Goal: Information Seeking & Learning: Find specific page/section

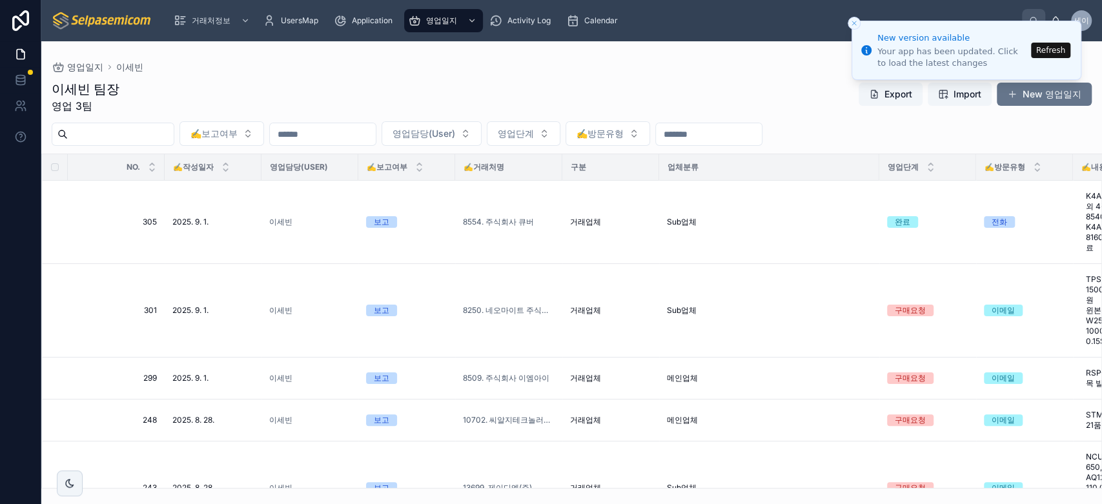
scroll to position [72, 0]
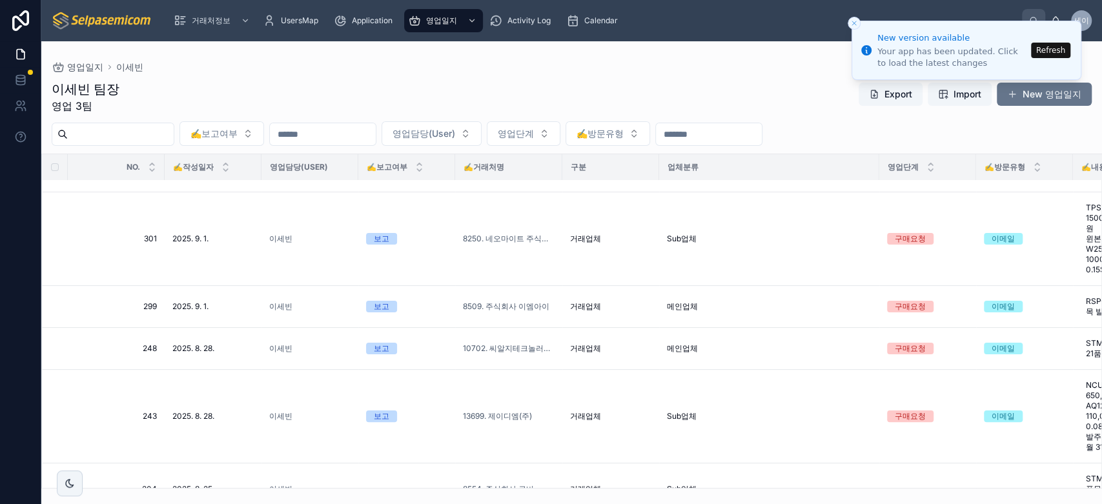
drag, startPoint x: 272, startPoint y: 71, endPoint x: 274, endPoint y: 46, distance: 25.2
click at [273, 71] on div "영업일지 이세빈" at bounding box center [572, 67] width 1040 height 10
click at [611, 63] on div "영업일지 이세빈" at bounding box center [572, 67] width 1040 height 10
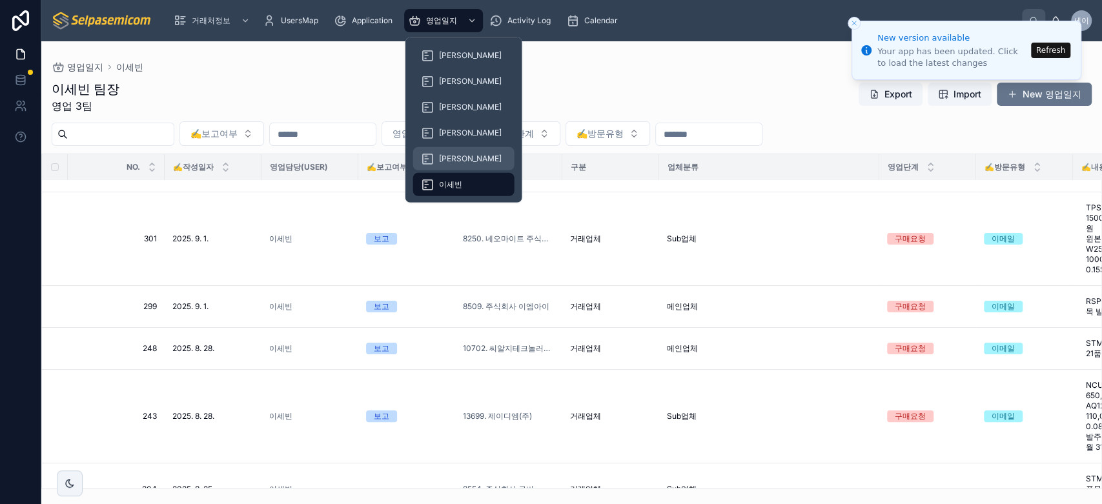
click at [442, 156] on span "[PERSON_NAME]" at bounding box center [470, 159] width 63 height 10
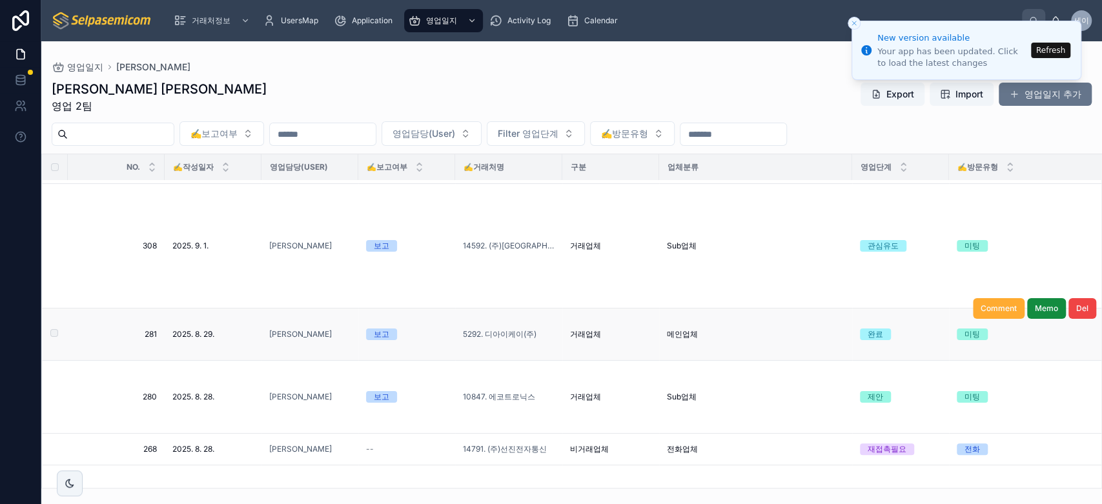
scroll to position [215, 0]
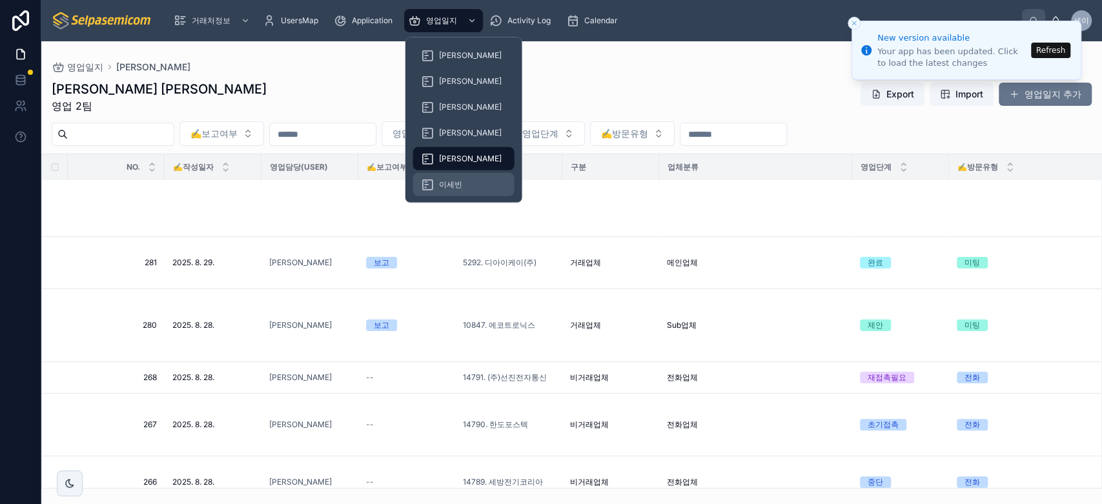
click at [447, 178] on div "이세빈" at bounding box center [464, 184] width 86 height 21
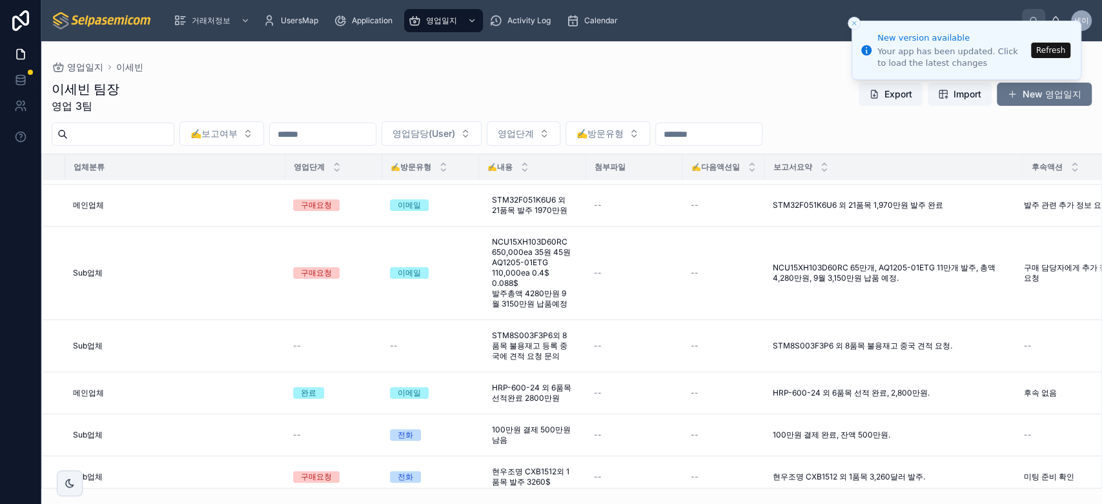
scroll to position [215, 635]
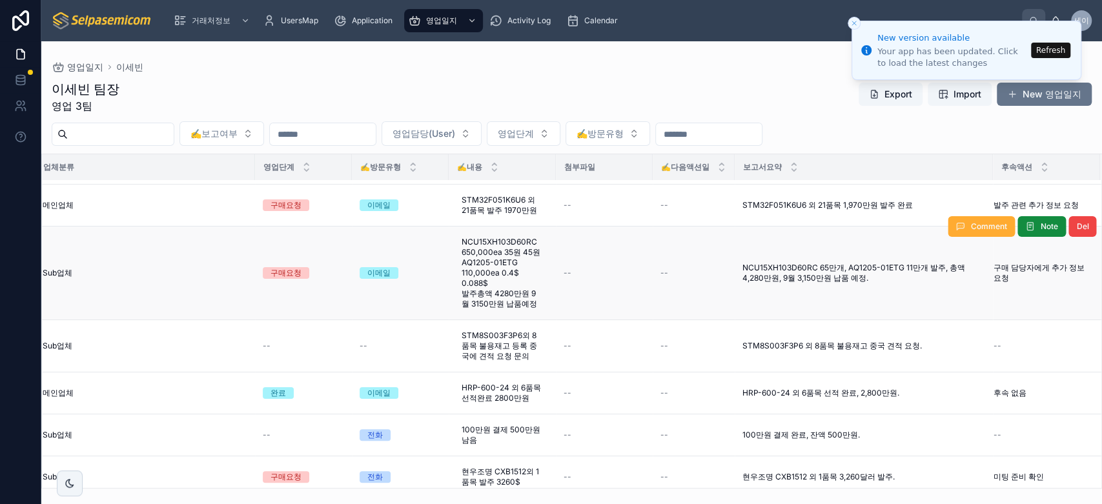
click at [803, 265] on span "NCU15XH103D60RC 65만개, AQ1205-01ETG 11만개 발주, 총액 4,280만원, 9월 3,150만원 납품 예정." at bounding box center [864, 273] width 243 height 21
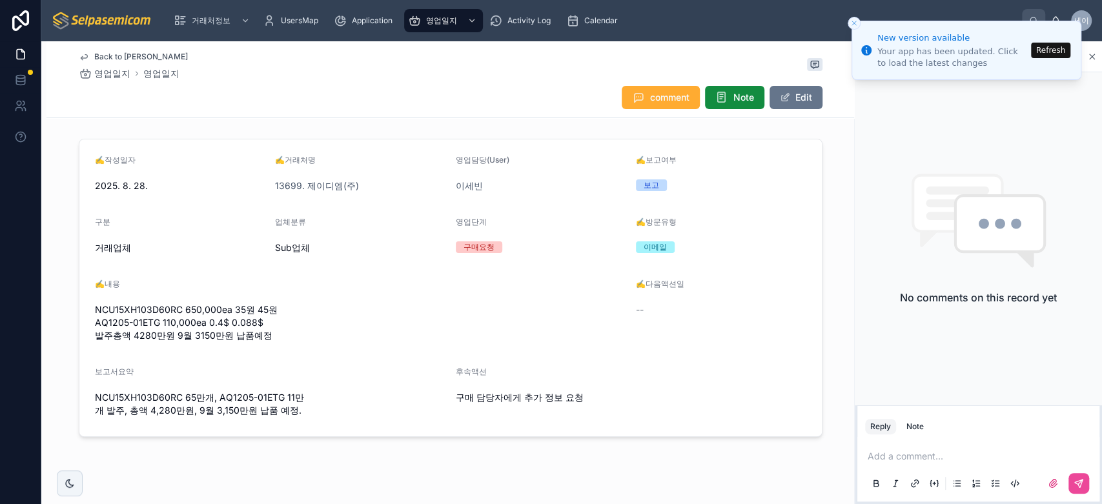
click at [165, 307] on span "NCU15XH103D60RC 650,000ea 35원 45원 AQ1205-01ETG 110,000ea 0.4$ 0.088$ 발주총액 4280만…" at bounding box center [360, 322] width 531 height 39
copy span "NCU15XH103D60RC"
drag, startPoint x: 152, startPoint y: 319, endPoint x: 90, endPoint y: 321, distance: 61.4
click at [95, 321] on span "NCU15XH103D60RC 650,000ea 35원 45원 AQ1205-01ETG 110,000ea 0.4$ 0.088$ 발주총액 4280만…" at bounding box center [360, 322] width 531 height 39
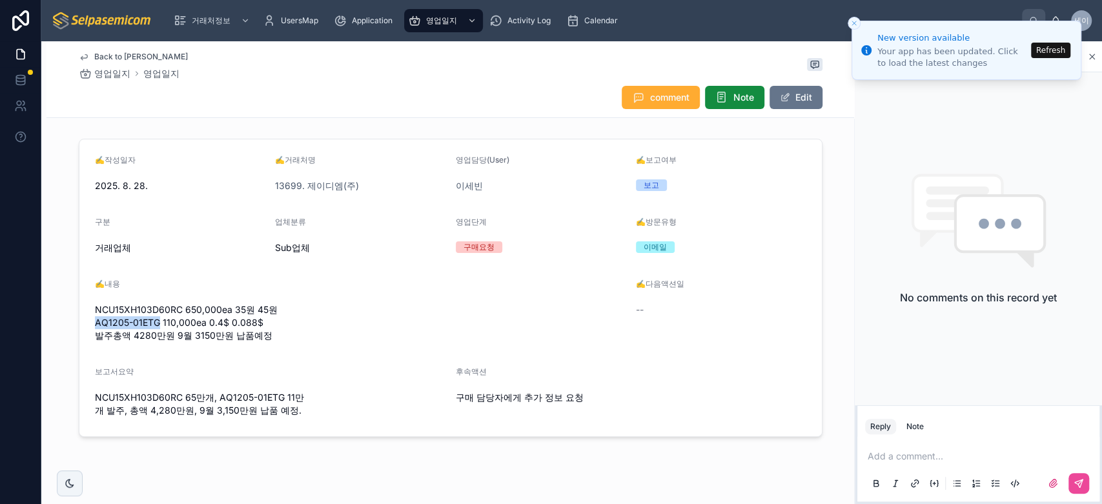
copy span "AQ1205-01ETG"
click at [313, 50] on div "Back to 이세빈 영업일지 영업일지 comment Note Edit" at bounding box center [451, 79] width 744 height 76
click at [1040, 51] on button "Refresh" at bounding box center [1050, 50] width 39 height 15
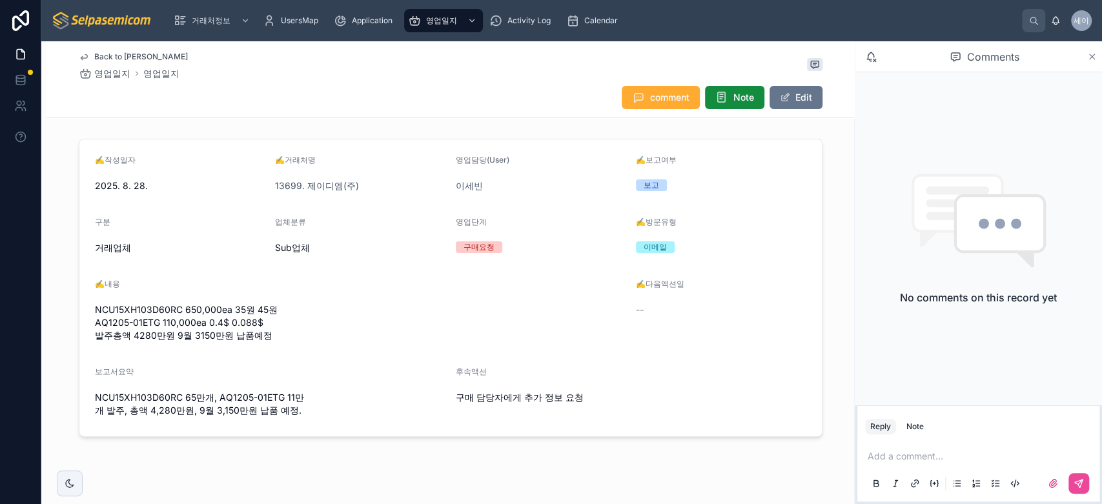
click at [1091, 58] on icon at bounding box center [1092, 57] width 10 height 10
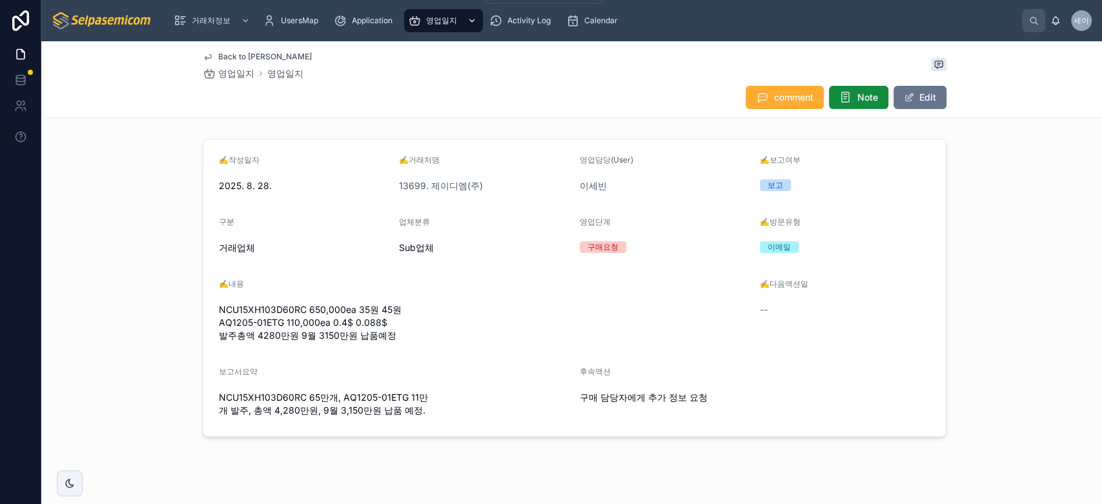
click at [432, 24] on span "영업일지" at bounding box center [441, 20] width 31 height 10
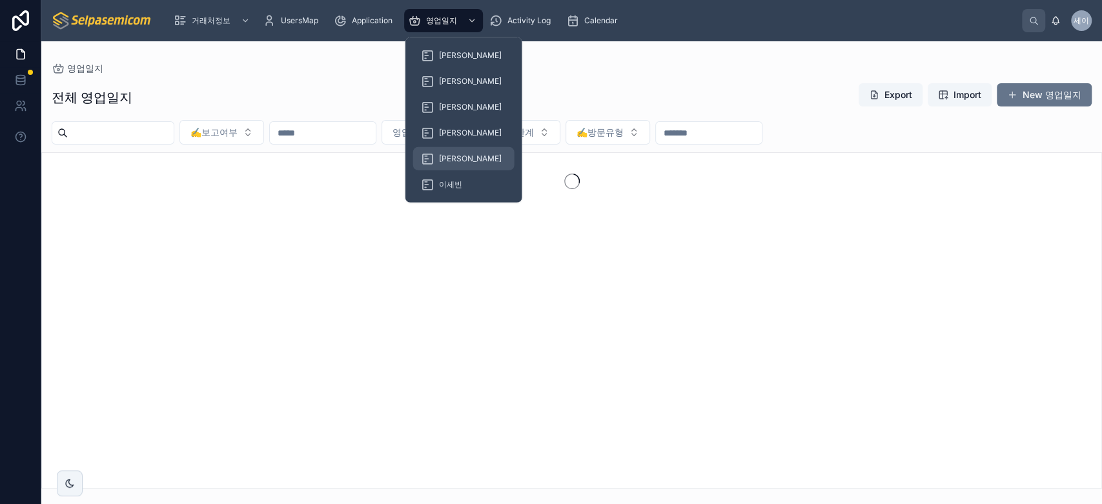
click at [449, 152] on div "[PERSON_NAME]" at bounding box center [464, 159] width 86 height 21
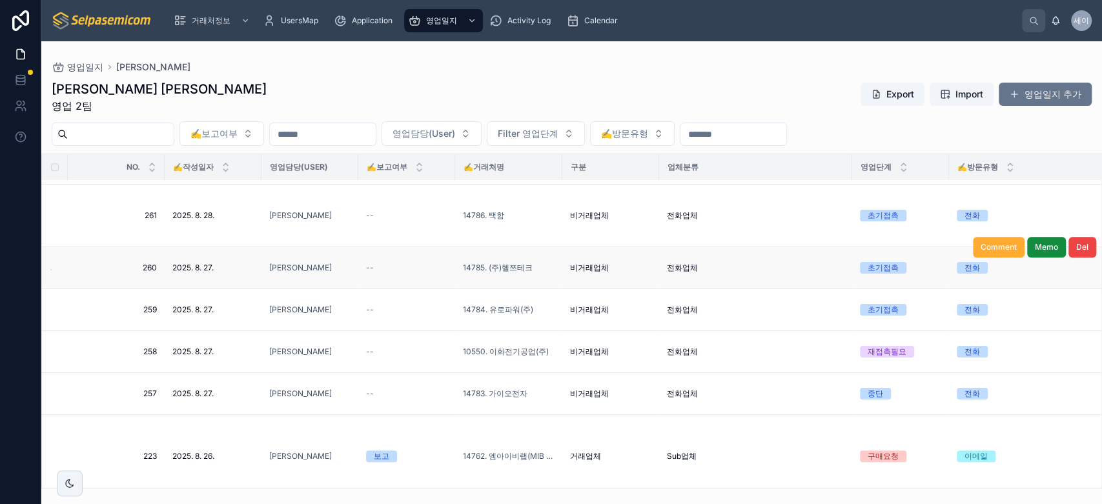
scroll to position [789, 0]
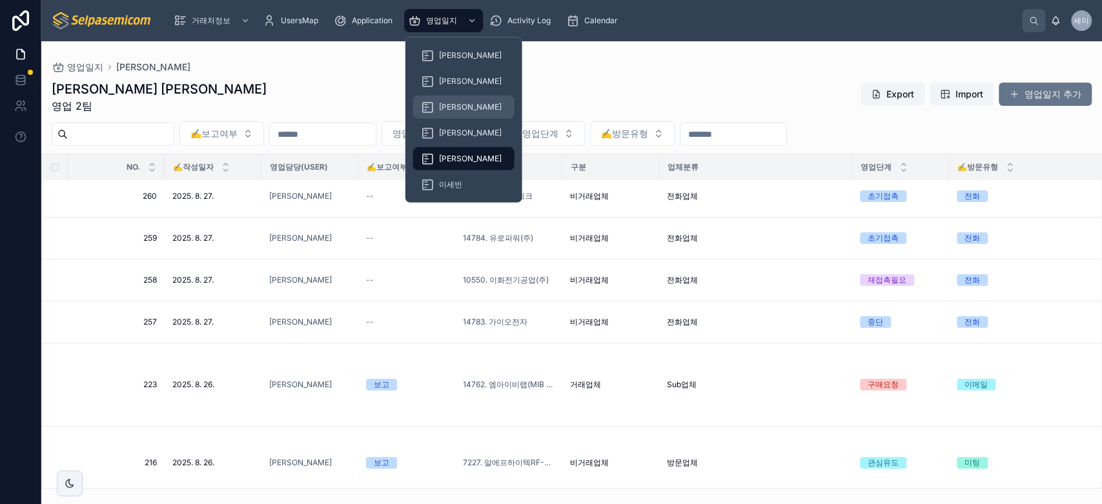
click at [457, 112] on div "[PERSON_NAME]" at bounding box center [464, 107] width 86 height 21
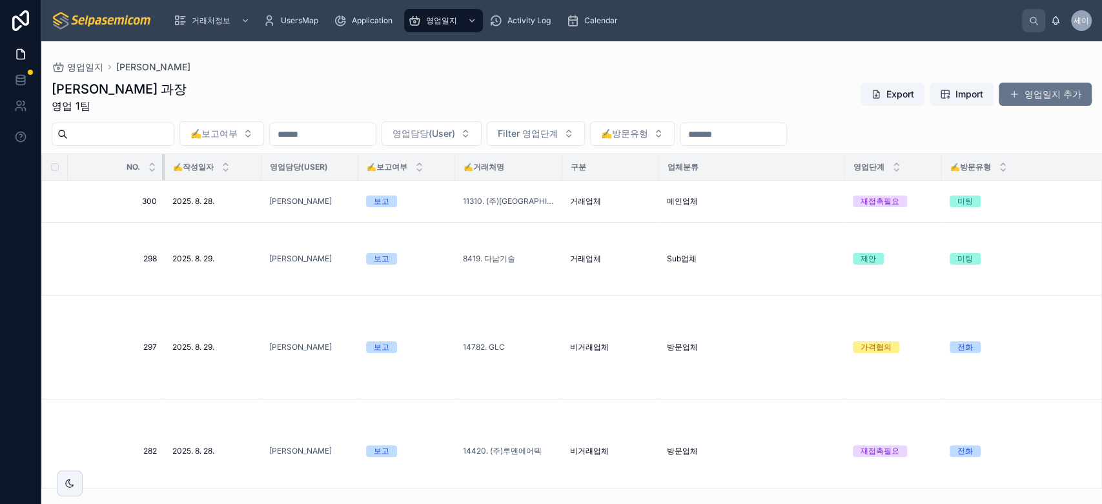
click at [165, 169] on th "✍️작성일자" at bounding box center [213, 167] width 97 height 26
click at [165, 169] on div "✍️작성일자" at bounding box center [213, 167] width 96 height 25
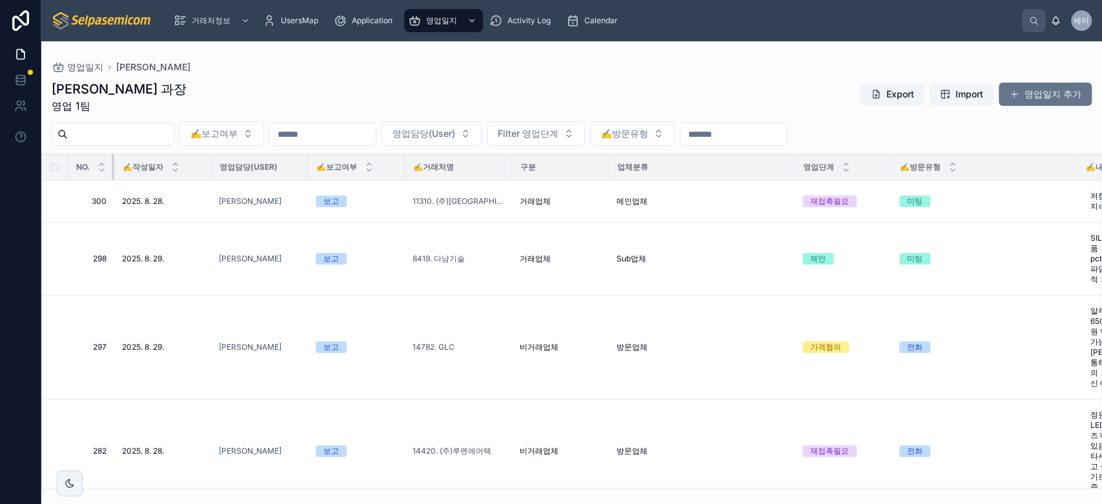
drag, startPoint x: 163, startPoint y: 168, endPoint x: 96, endPoint y: 169, distance: 66.5
click at [96, 169] on th "NO." at bounding box center [91, 167] width 46 height 26
drag, startPoint x: 112, startPoint y: 165, endPoint x: 90, endPoint y: 165, distance: 21.3
click at [90, 165] on th "NO." at bounding box center [91, 167] width 46 height 26
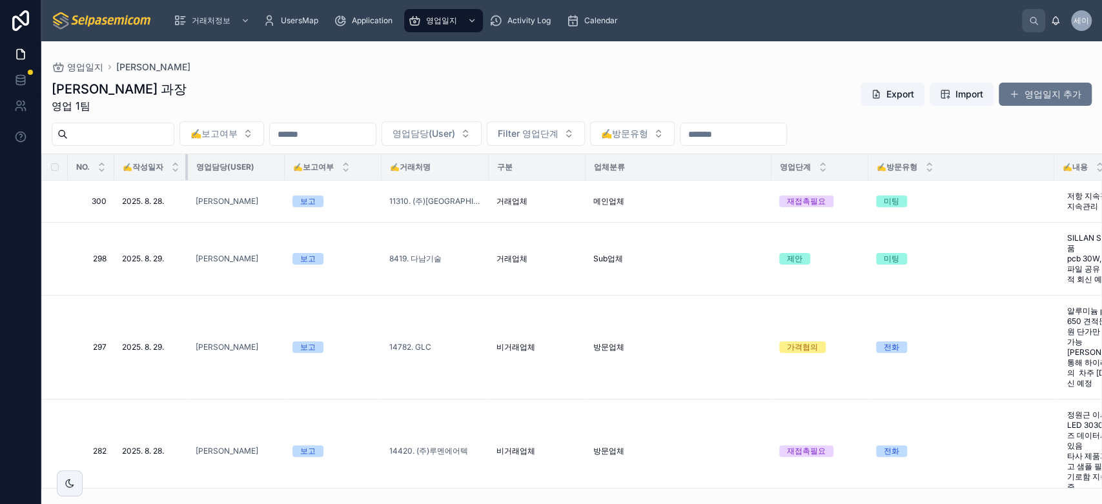
drag, startPoint x: 210, startPoint y: 167, endPoint x: 183, endPoint y: 164, distance: 27.9
click at [183, 164] on th "✍️작성일자" at bounding box center [151, 167] width 74 height 26
click at [183, 164] on div "✍️작성일자" at bounding box center [151, 167] width 72 height 25
drag, startPoint x: 186, startPoint y: 164, endPoint x: 175, endPoint y: 164, distance: 11.0
click at [175, 164] on th "✍️작성일자" at bounding box center [151, 167] width 74 height 26
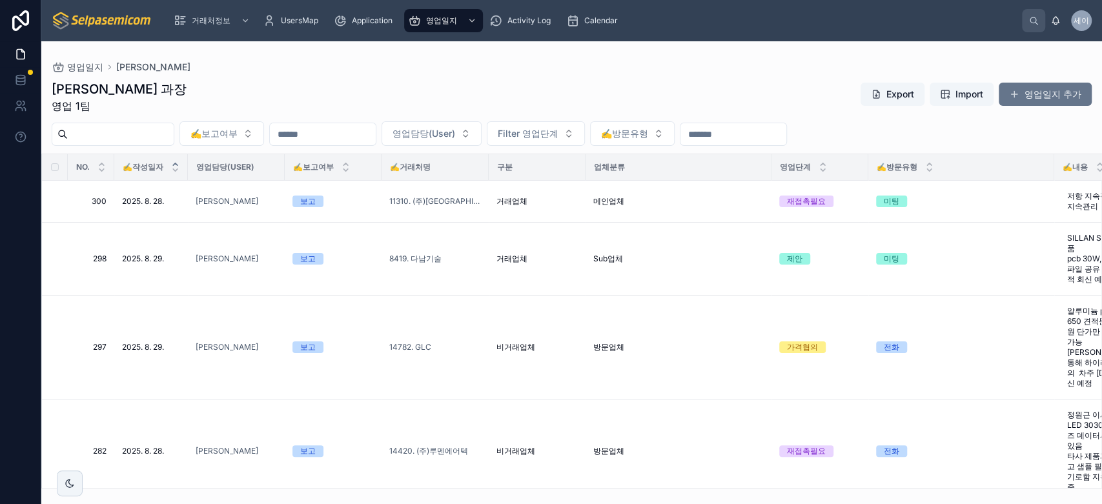
drag, startPoint x: 187, startPoint y: 164, endPoint x: 175, endPoint y: 164, distance: 12.3
click at [175, 164] on th "✍️작성일자" at bounding box center [151, 167] width 74 height 26
drag, startPoint x: 283, startPoint y: 164, endPoint x: 212, endPoint y: 164, distance: 71.7
click at [212, 164] on th "영업담당(User)" at bounding box center [236, 167] width 97 height 26
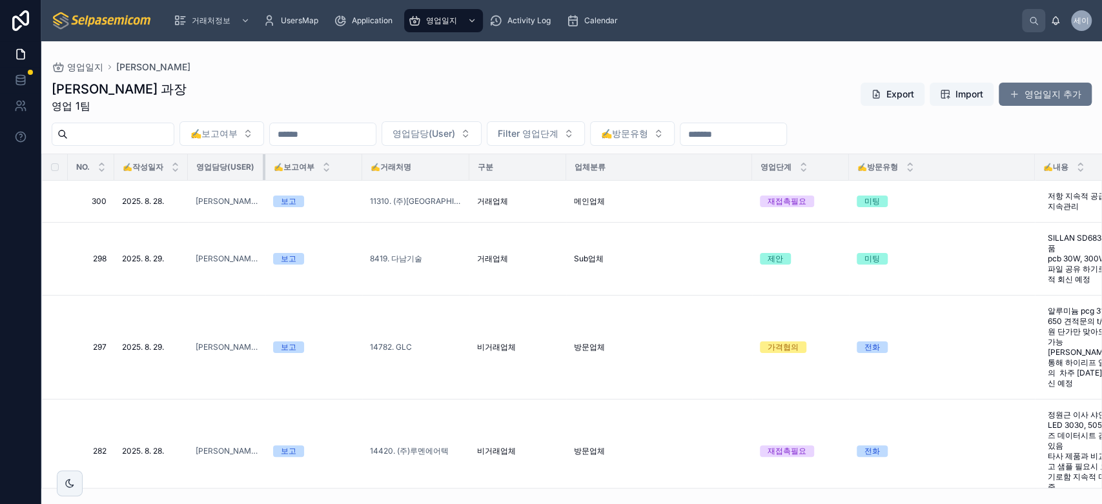
drag, startPoint x: 285, startPoint y: 165, endPoint x: 254, endPoint y: 163, distance: 30.4
click at [254, 163] on th "영업담당(User)" at bounding box center [226, 167] width 77 height 26
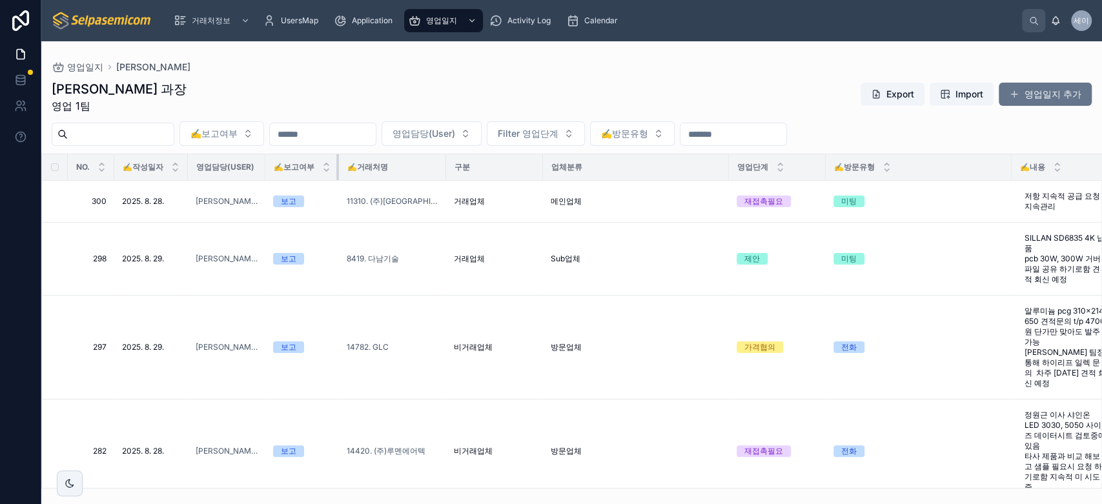
drag, startPoint x: 357, startPoint y: 167, endPoint x: 320, endPoint y: 167, distance: 36.8
click at [320, 167] on th "✍️보고여부" at bounding box center [302, 167] width 74 height 26
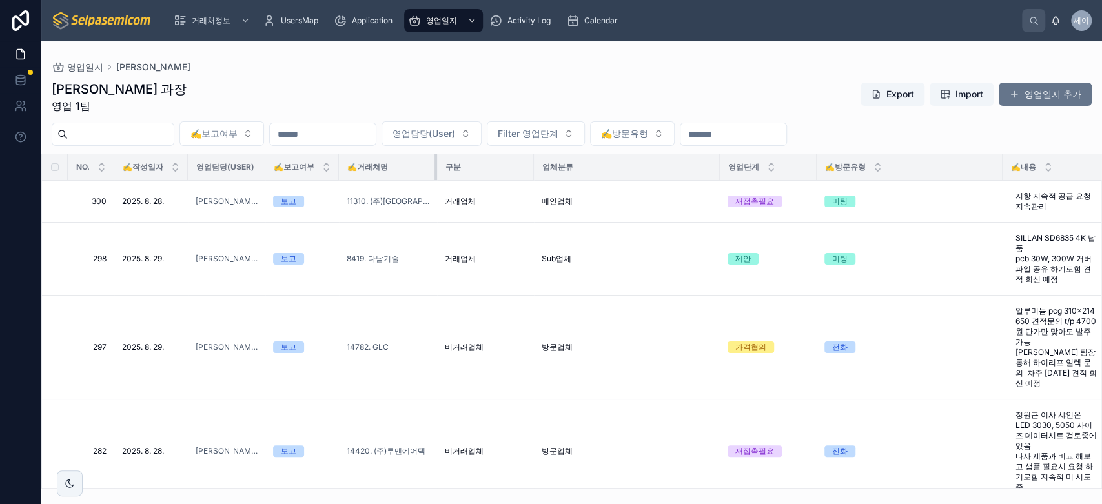
drag, startPoint x: 444, startPoint y: 163, endPoint x: 435, endPoint y: 165, distance: 9.1
click at [435, 165] on div at bounding box center [437, 167] width 5 height 26
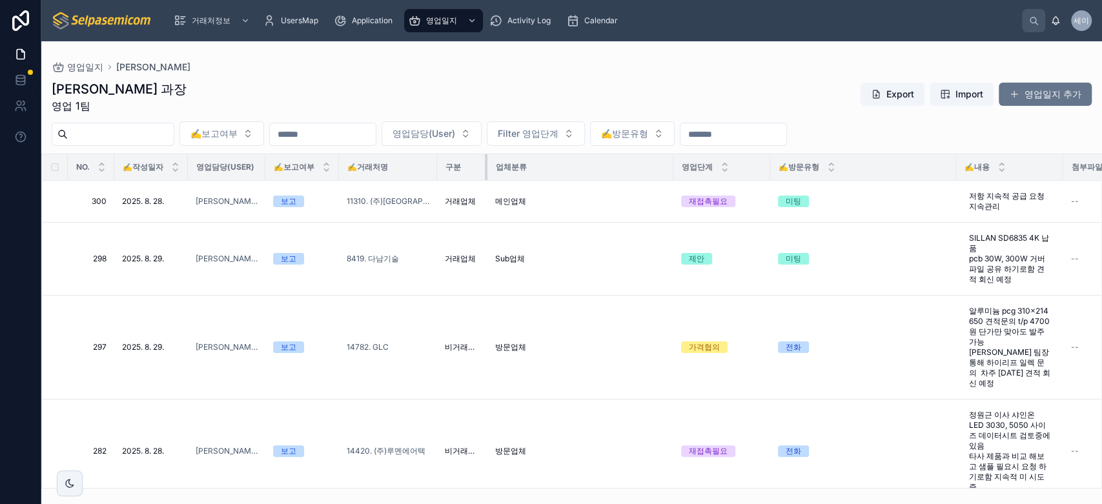
drag, startPoint x: 532, startPoint y: 161, endPoint x: 465, endPoint y: 165, distance: 67.3
click at [465, 165] on th "구분" at bounding box center [462, 167] width 50 height 26
drag, startPoint x: 485, startPoint y: 166, endPoint x: 493, endPoint y: 166, distance: 7.7
click at [493, 166] on tr "NO. ✍️작성일자 영업담당(User) ✍️보고여부 ✍️거래처명 구분 업체분류 영업단계 ✍️방문유형 ✍️내용 첨부파일 ✍️다음액션일 보고서요약…" at bounding box center [904, 167] width 1725 height 26
drag, startPoint x: 653, startPoint y: 164, endPoint x: 538, endPoint y: 164, distance: 115.6
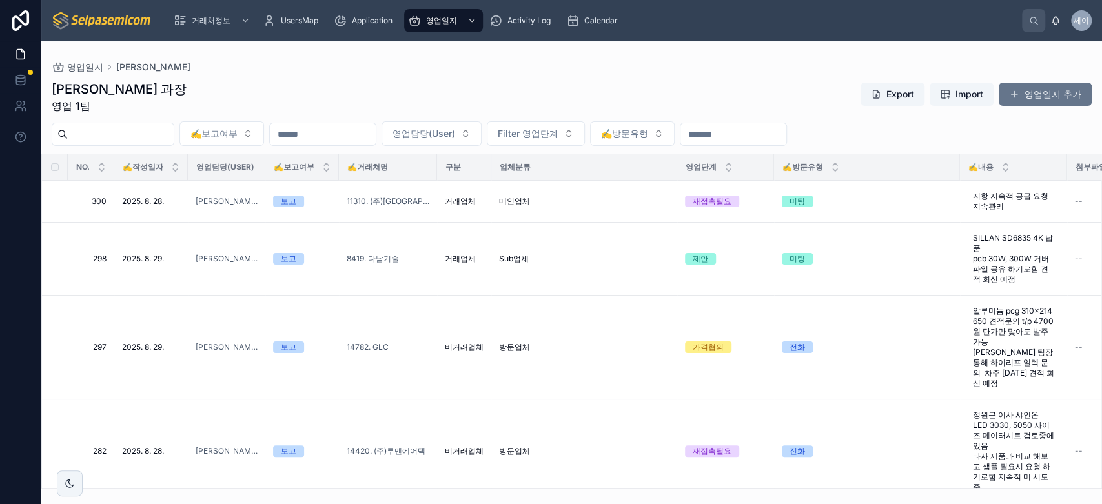
click at [538, 164] on tr "NO. ✍️작성일자 영업담당(User) ✍️보고여부 ✍️거래처명 구분 업체분류 영업단계 ✍️방문유형 ✍️내용 첨부파일 ✍️다음액션일 보고서요약…" at bounding box center [904, 167] width 1725 height 26
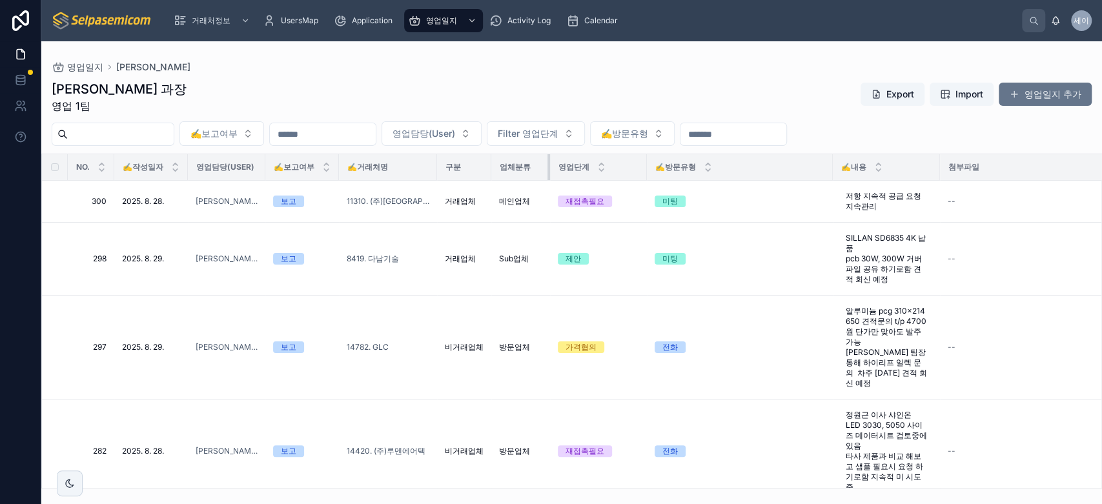
drag, startPoint x: 673, startPoint y: 167, endPoint x: 546, endPoint y: 170, distance: 127.2
click at [548, 170] on div at bounding box center [550, 167] width 5 height 26
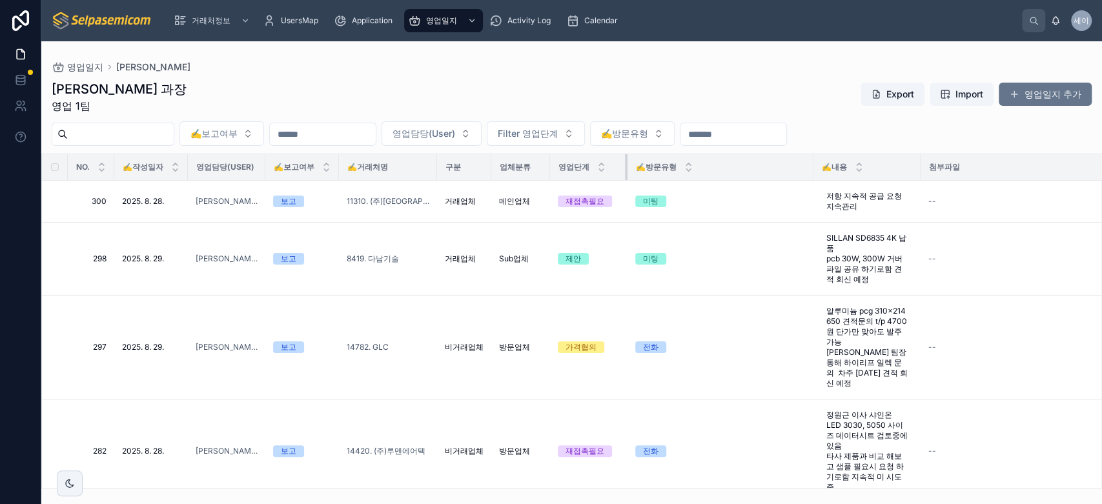
drag, startPoint x: 644, startPoint y: 163, endPoint x: 617, endPoint y: 167, distance: 26.8
click at [625, 167] on div at bounding box center [627, 167] width 5 height 26
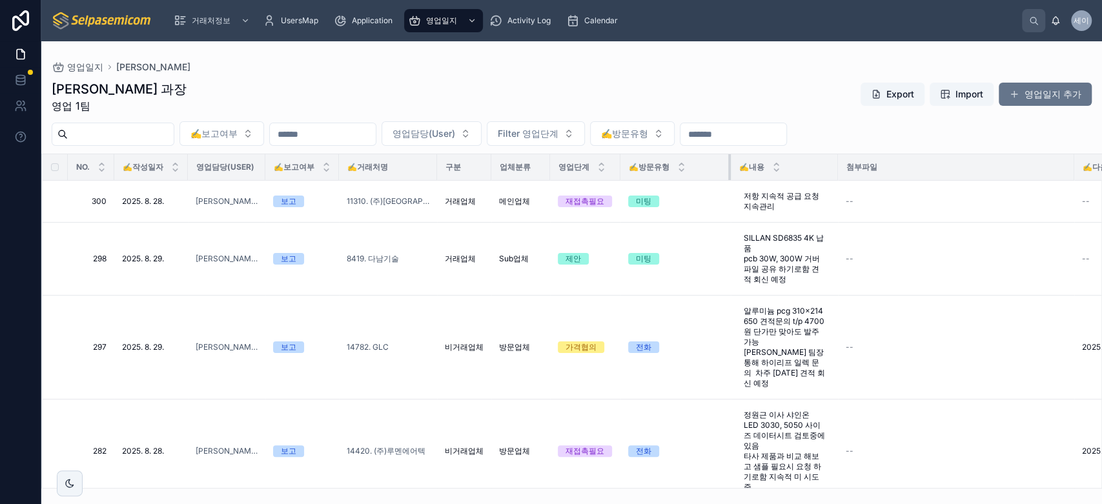
drag, startPoint x: 803, startPoint y: 164, endPoint x: 728, endPoint y: 168, distance: 75.6
click at [728, 168] on div at bounding box center [730, 167] width 5 height 26
drag, startPoint x: 835, startPoint y: 163, endPoint x: 914, endPoint y: 167, distance: 79.5
click at [914, 167] on tr "NO. ✍️작성일자 영업담당(User) ✍️보고여부 ✍️거래처명 구분 업체분류 영업단계 ✍️방문유형 ✍️내용 첨부파일 ✍️다음액션일 보고서요약…" at bounding box center [790, 167] width 1496 height 26
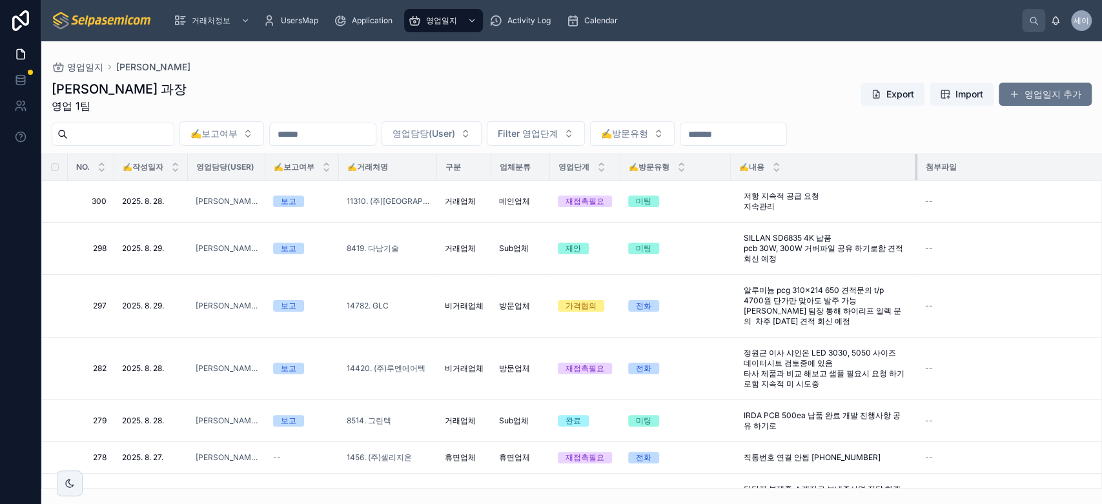
drag, startPoint x: 914, startPoint y: 167, endPoint x: 976, endPoint y: 169, distance: 62.0
click at [976, 169] on tr "NO. ✍️작성일자 영업담당(User) ✍️보고여부 ✍️거래처명 구분 업체분류 영업단계 ✍️방문유형 ✍️내용 첨부파일 ✍️다음액션일 보고서요약…" at bounding box center [829, 167] width 1575 height 26
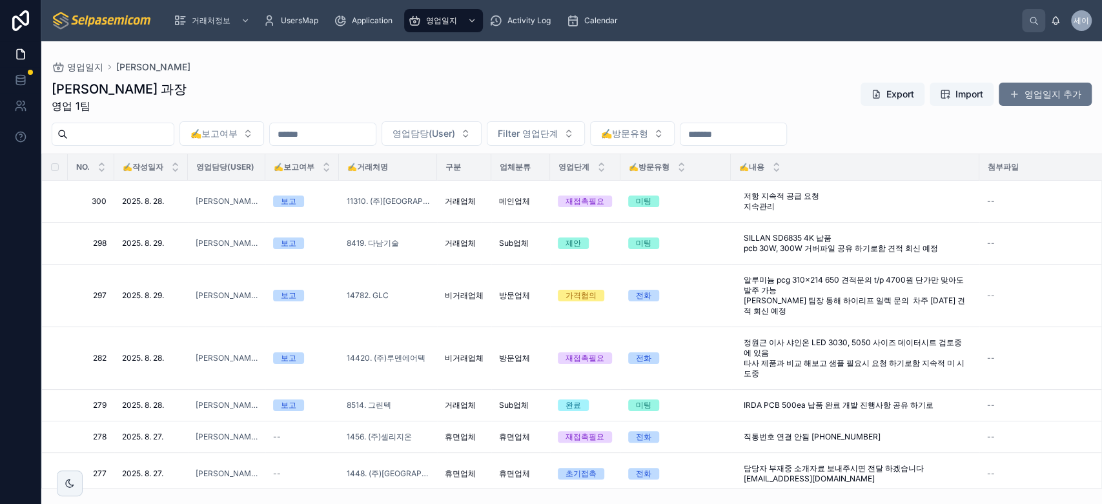
drag, startPoint x: 976, startPoint y: 163, endPoint x: 996, endPoint y: 163, distance: 19.4
click at [996, 163] on tr "NO. ✍️작성일자 영업담당(User) ✍️보고여부 ✍️거래처명 구분 업체분류 영업단계 ✍️방문유형 ✍️내용 첨부파일 ✍️다음액션일 보고서요약…" at bounding box center [860, 167] width 1637 height 26
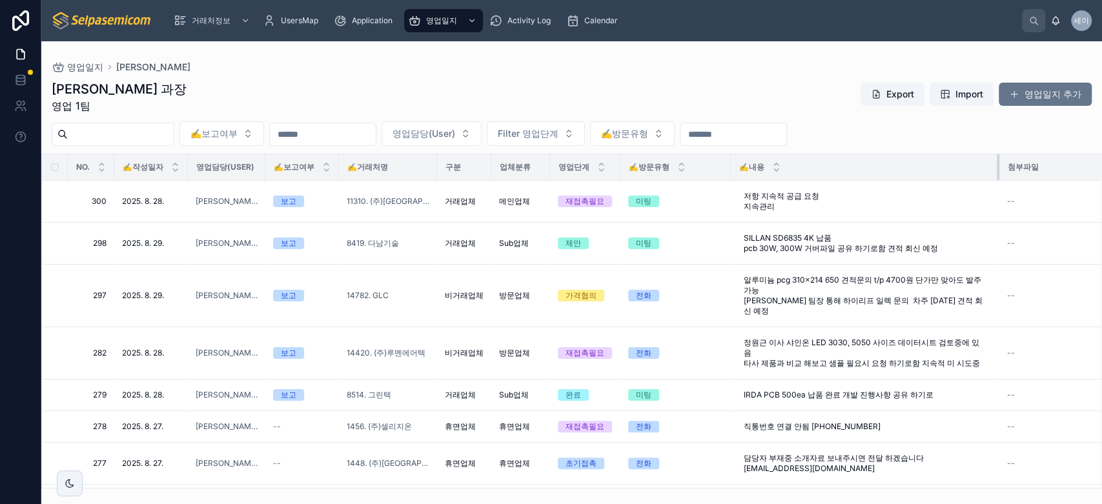
drag, startPoint x: 997, startPoint y: 165, endPoint x: 1035, endPoint y: 165, distance: 38.1
click at [1035, 165] on tr "NO. ✍️작성일자 영업담당(User) ✍️보고여부 ✍️거래처명 구분 업체분류 영업단계 ✍️방문유형 ✍️내용 첨부파일 ✍️다음액션일 보고서요약…" at bounding box center [870, 167] width 1657 height 26
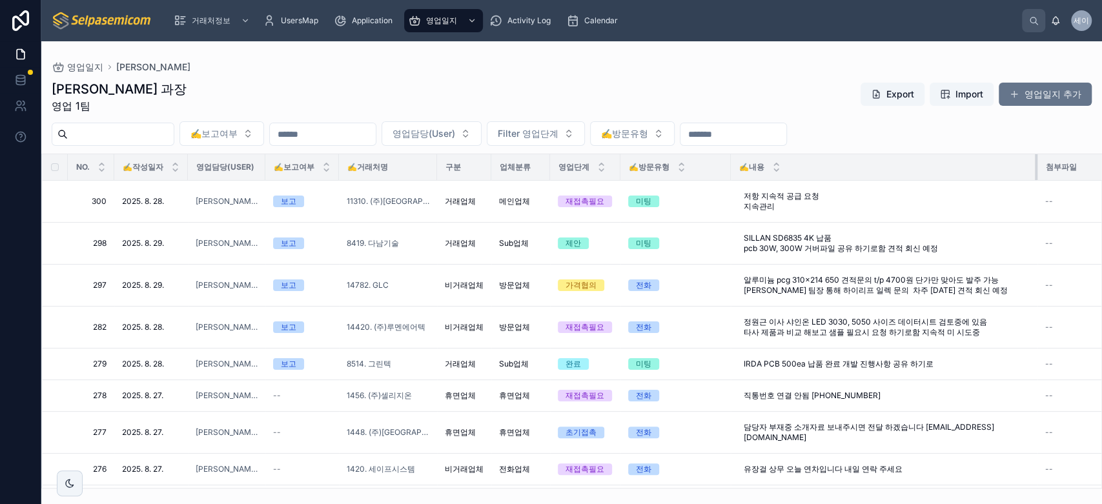
drag, startPoint x: 1035, startPoint y: 164, endPoint x: 1047, endPoint y: 164, distance: 11.6
click at [1040, 164] on div at bounding box center [1037, 167] width 5 height 26
click at [455, 138] on span "영업담당(User)" at bounding box center [424, 133] width 63 height 13
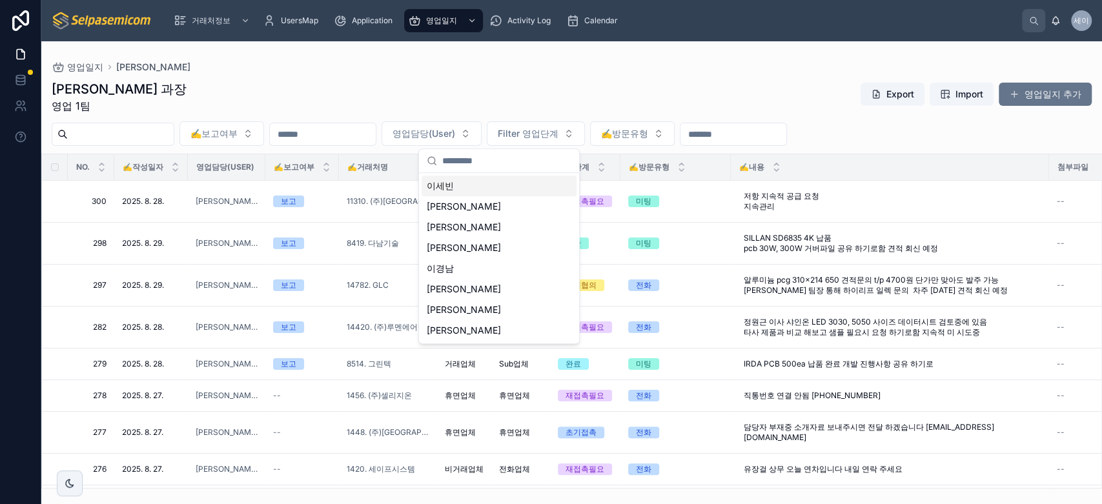
click at [442, 185] on span "이세빈" at bounding box center [440, 186] width 27 height 13
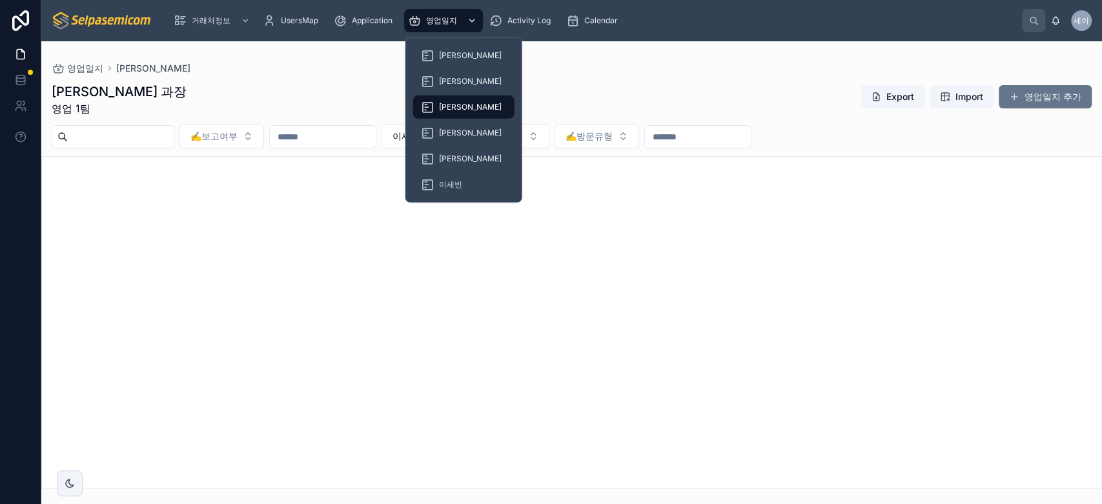
click at [449, 26] on div "영업일지" at bounding box center [443, 20] width 71 height 21
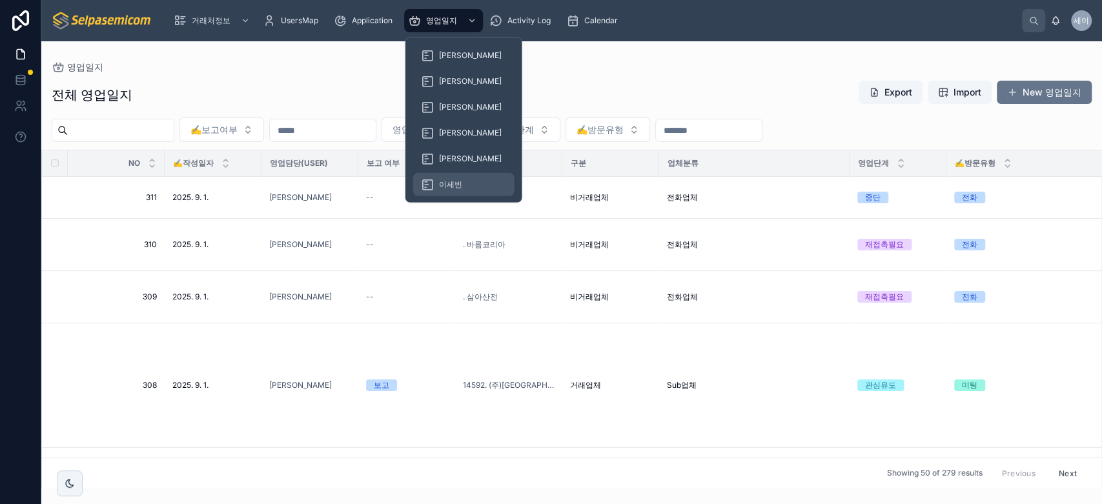
click at [447, 181] on span "이세빈" at bounding box center [450, 185] width 23 height 10
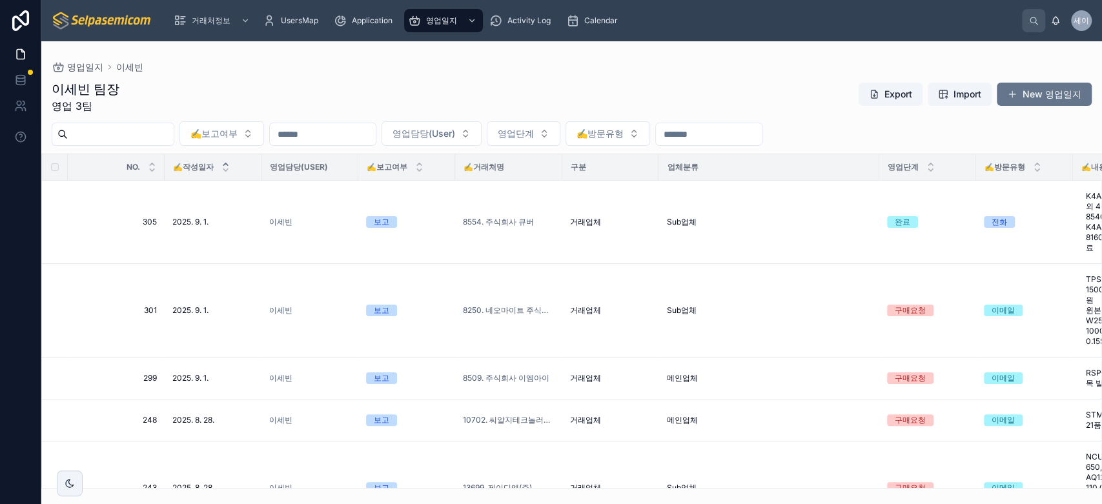
drag, startPoint x: 260, startPoint y: 164, endPoint x: 229, endPoint y: 164, distance: 31.6
click at [227, 164] on th "✍️작성일자" at bounding box center [213, 167] width 97 height 26
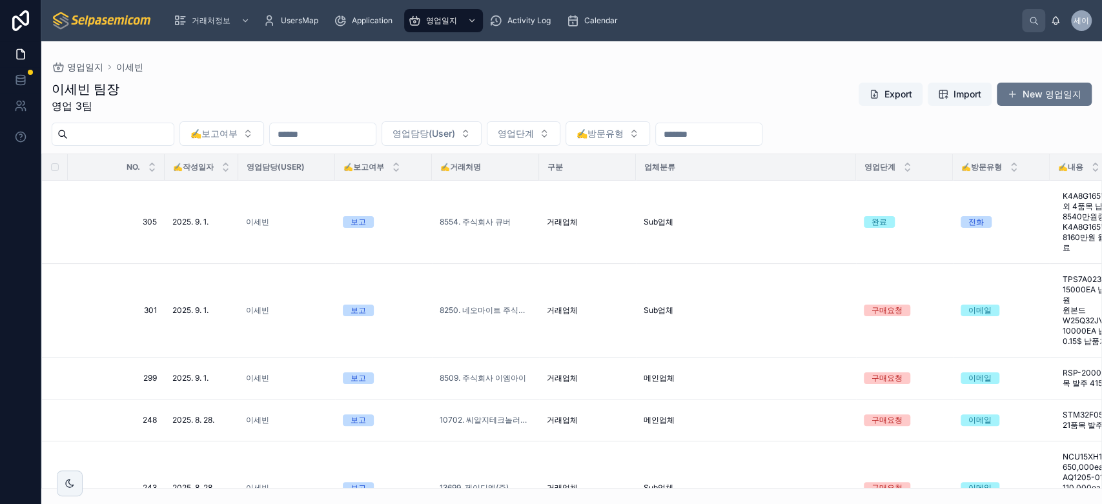
drag, startPoint x: 335, startPoint y: 169, endPoint x: 263, endPoint y: 169, distance: 72.3
click at [263, 169] on th "영업담당(User)" at bounding box center [286, 167] width 97 height 26
drag, startPoint x: 429, startPoint y: 170, endPoint x: 555, endPoint y: 169, distance: 126.6
click at [372, 170] on th "✍️보고여부" at bounding box center [382, 167] width 97 height 26
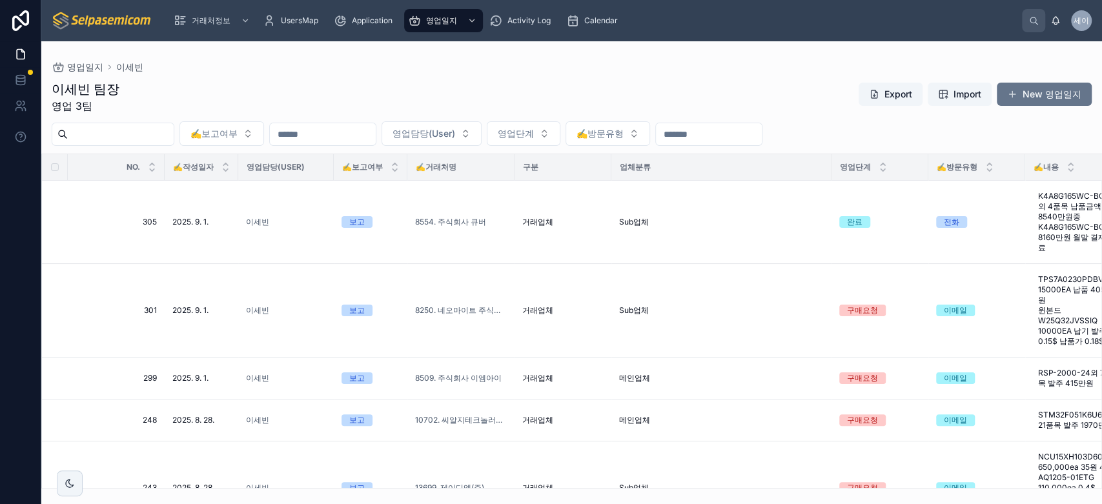
drag, startPoint x: 832, startPoint y: 164, endPoint x: 675, endPoint y: 166, distance: 156.3
click at [675, 166] on th "업체분류" at bounding box center [721, 167] width 220 height 26
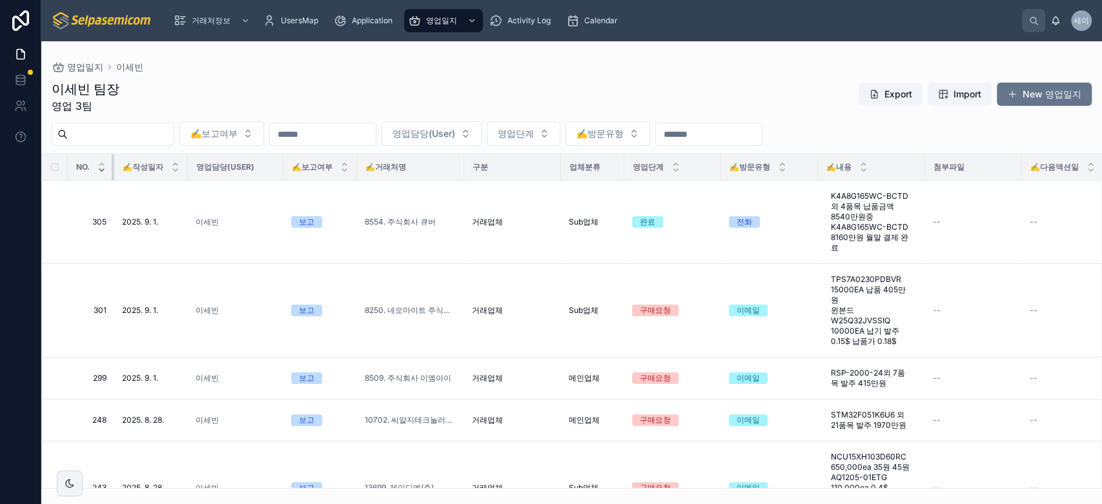
drag, startPoint x: 163, startPoint y: 165, endPoint x: 97, endPoint y: 165, distance: 65.9
click at [97, 165] on th "NO." at bounding box center [91, 167] width 46 height 26
drag, startPoint x: 926, startPoint y: 164, endPoint x: 983, endPoint y: 164, distance: 57.5
click at [983, 164] on tr "NO. ✍️작성일자 영업담당(User) ✍️보고여부 ✍️거래처명 구분 업체분류 영업단계 ✍️방문유형 ✍️내용 첨부파일 ✍️다음액션일 보고서요약…" at bounding box center [756, 167] width 1429 height 26
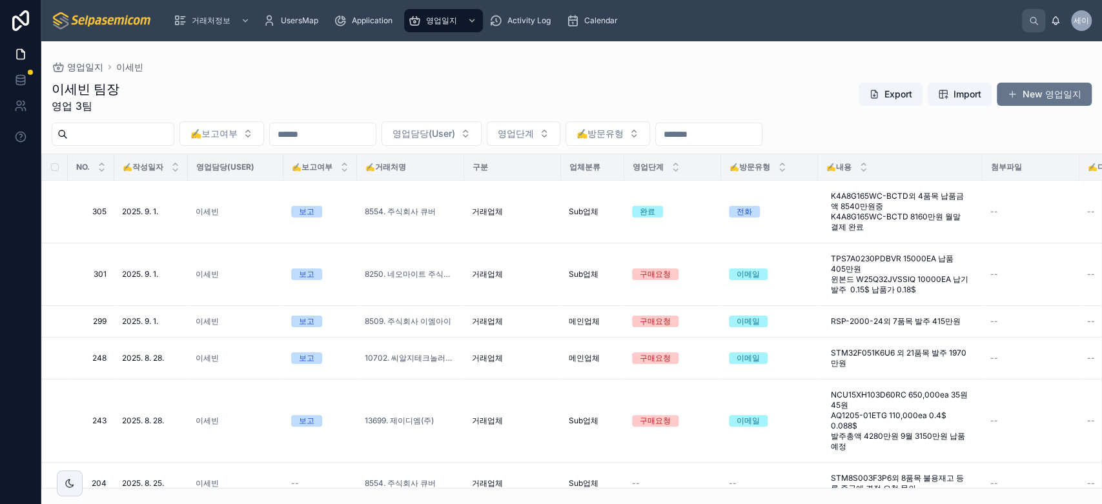
drag, startPoint x: 983, startPoint y: 166, endPoint x: 1001, endPoint y: 169, distance: 17.7
click at [985, 166] on div at bounding box center [982, 167] width 5 height 26
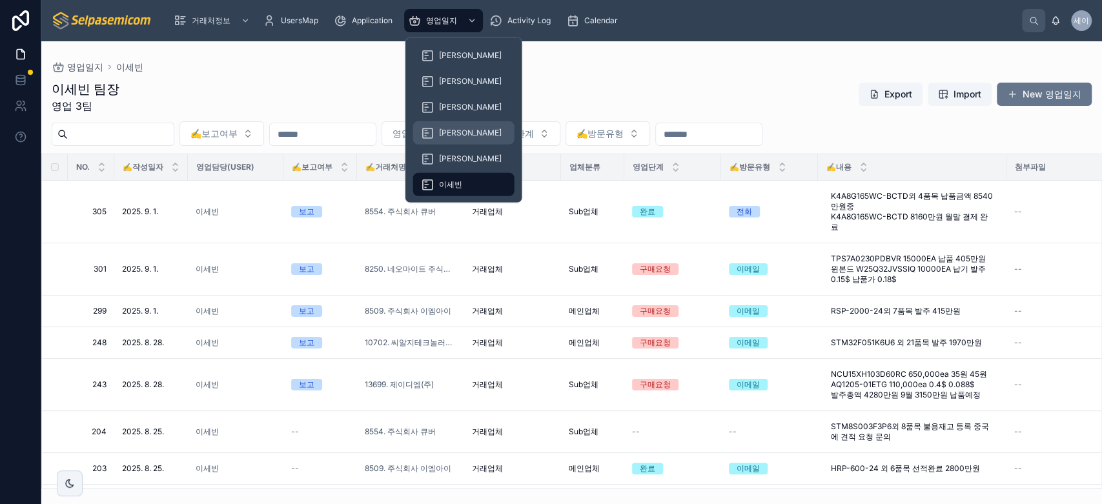
click at [449, 128] on span "[PERSON_NAME]" at bounding box center [470, 133] width 63 height 10
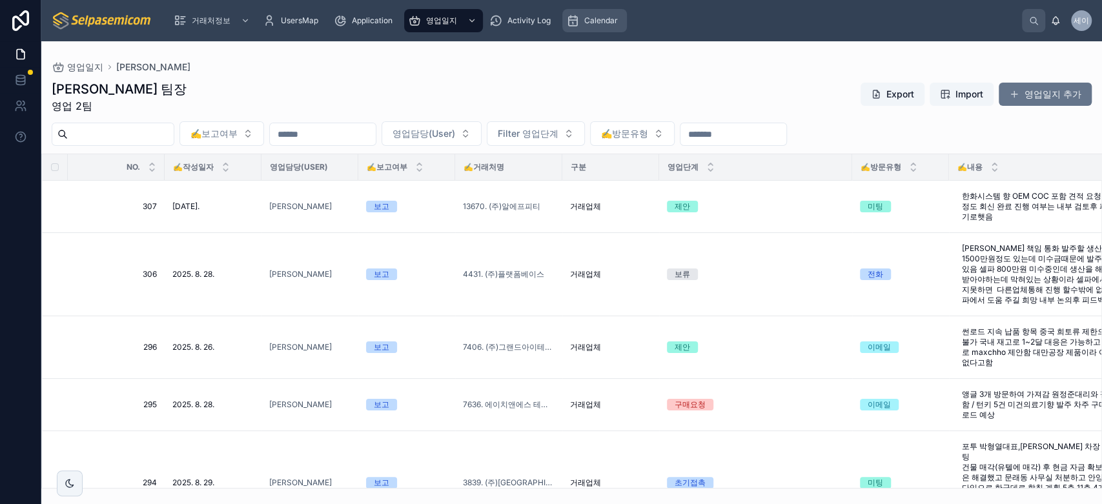
click at [600, 29] on div "Calendar" at bounding box center [594, 20] width 57 height 21
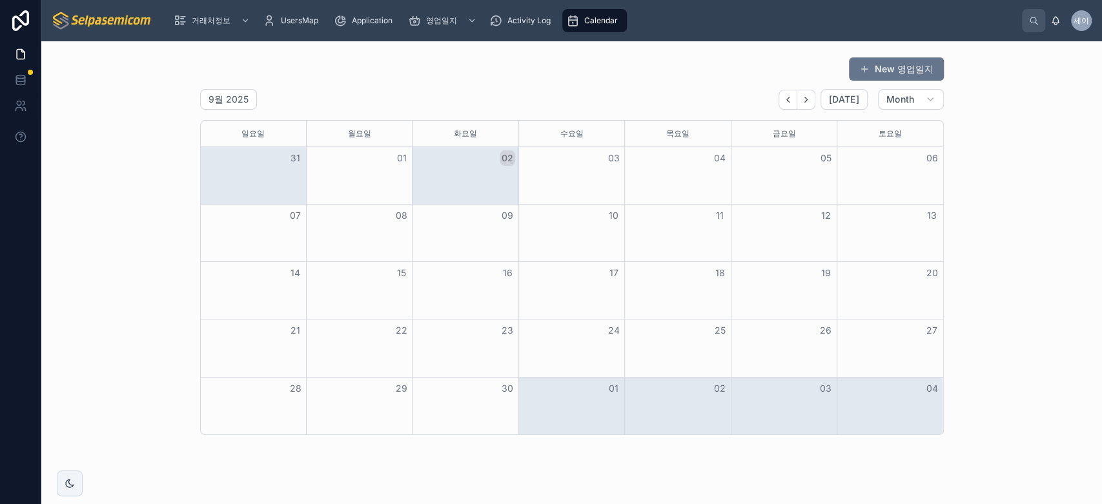
click at [778, 166] on div "05" at bounding box center [784, 158] width 106 height 22
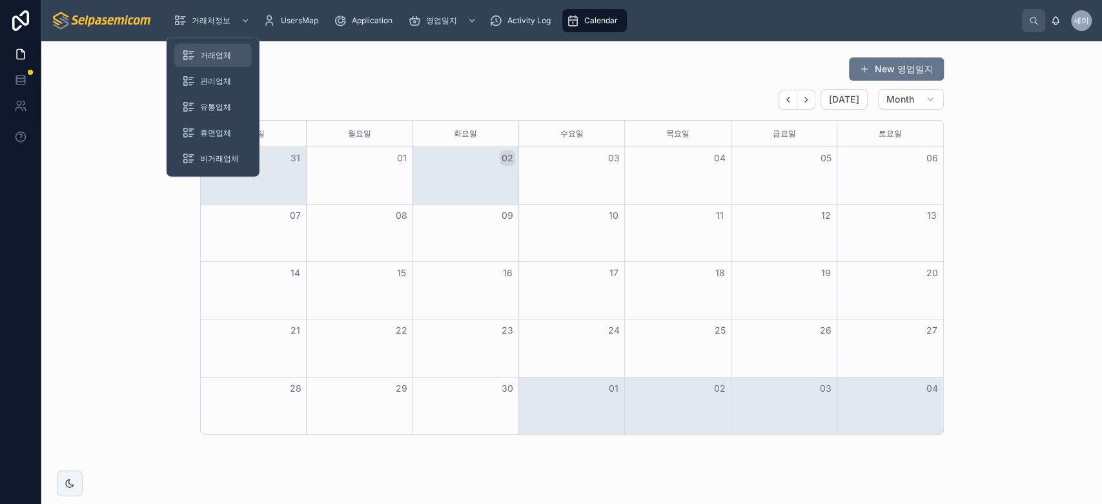
click at [212, 57] on span "거래업체" at bounding box center [215, 55] width 31 height 10
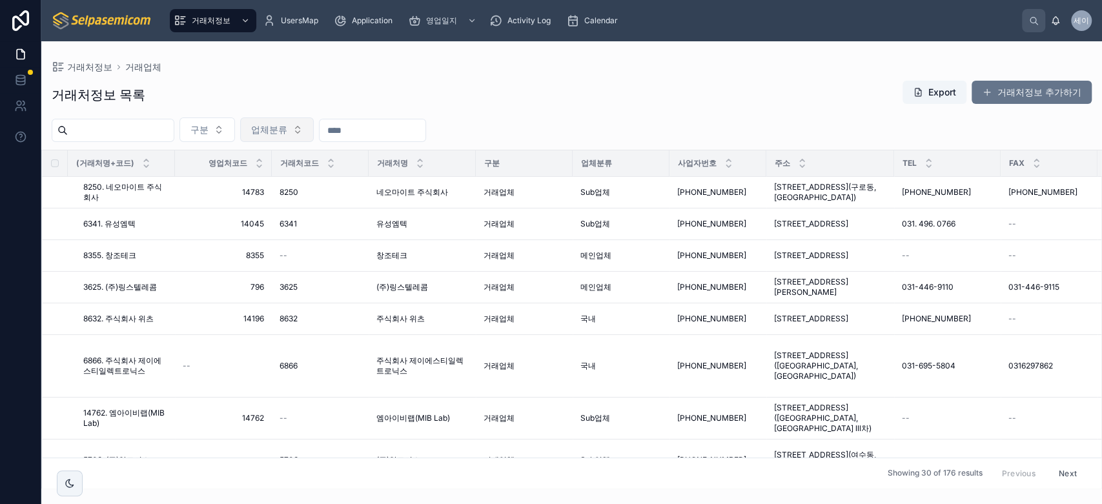
click at [287, 133] on span "업체분류" at bounding box center [269, 129] width 36 height 13
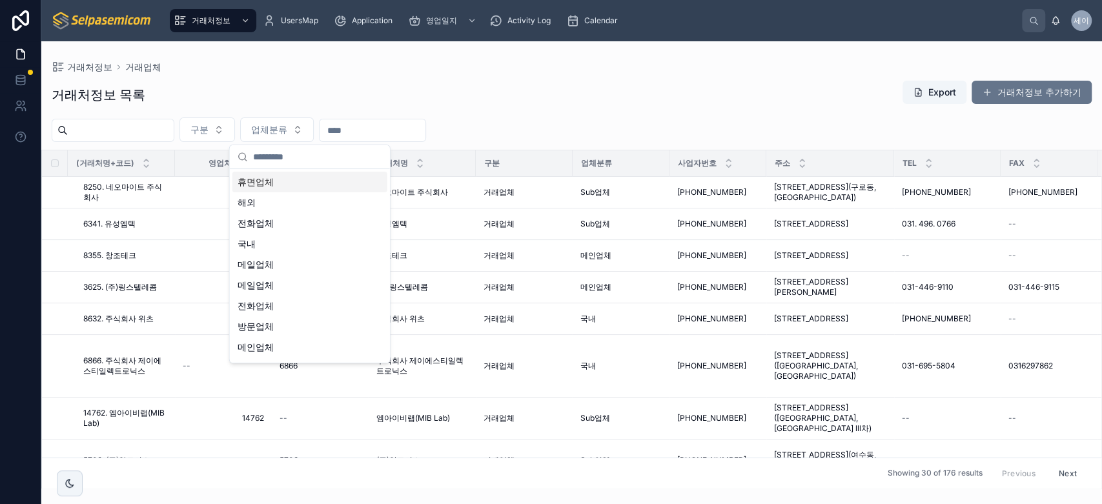
click at [261, 178] on span "휴면업체" at bounding box center [256, 182] width 36 height 13
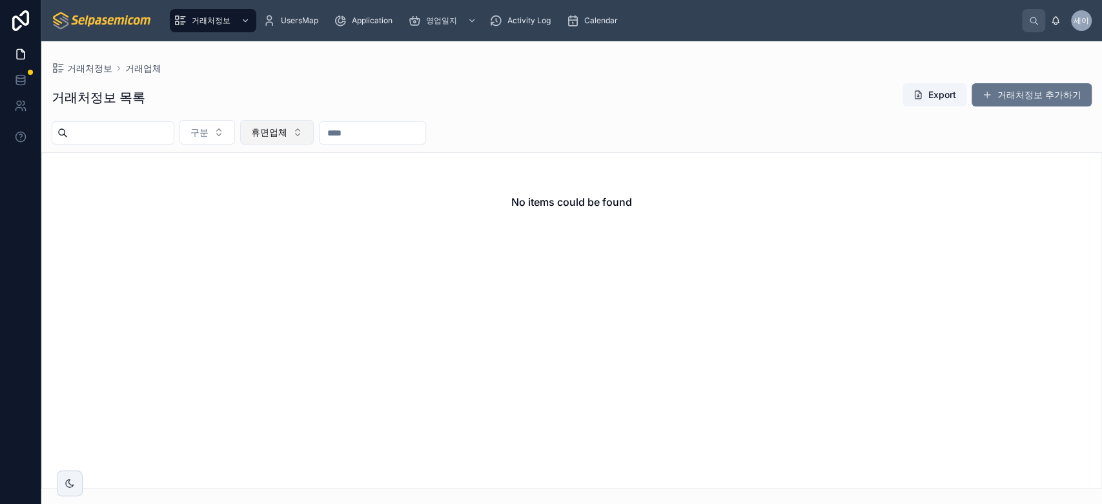
click at [287, 130] on span "휴면업체" at bounding box center [269, 132] width 36 height 13
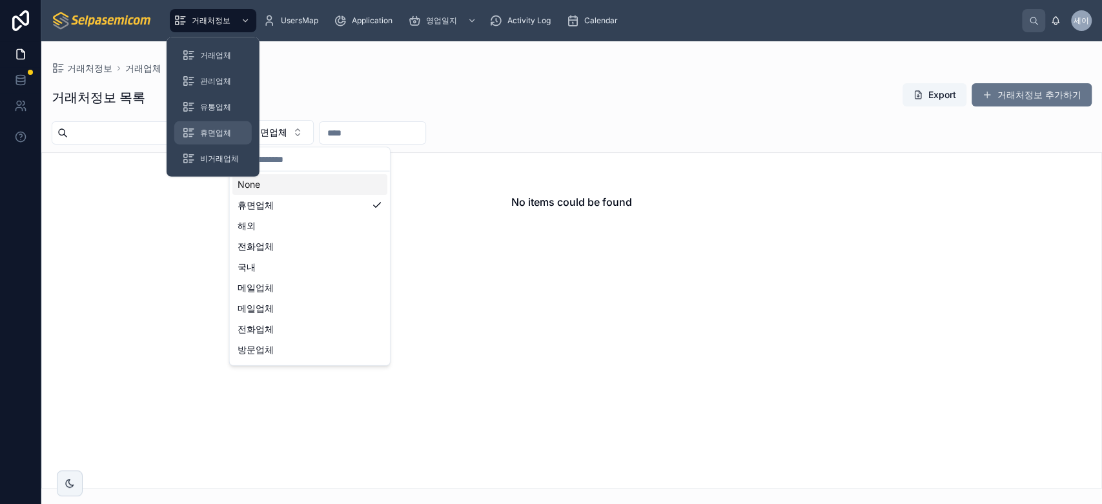
click at [212, 131] on span "휴면업체" at bounding box center [215, 133] width 31 height 10
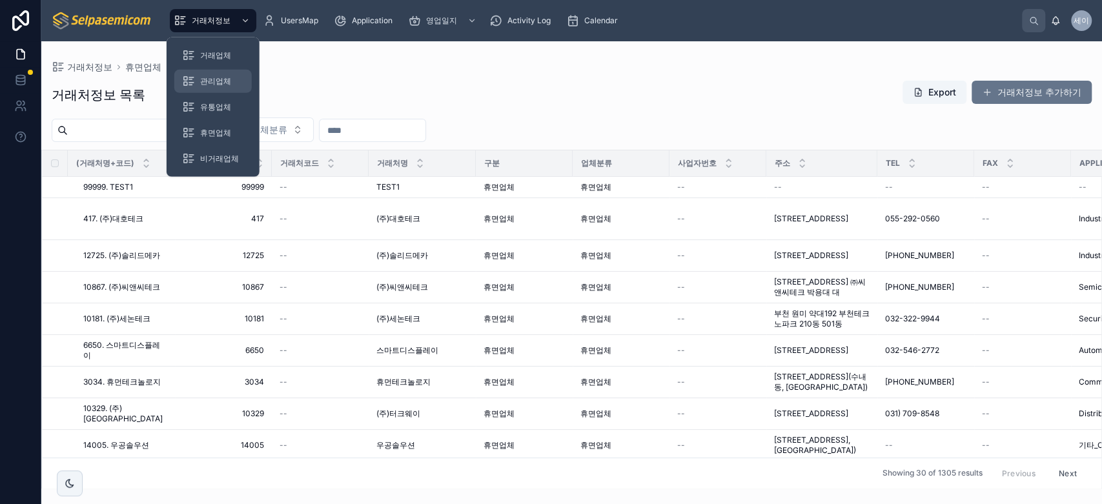
click at [218, 81] on span "관리업체" at bounding box center [215, 81] width 31 height 10
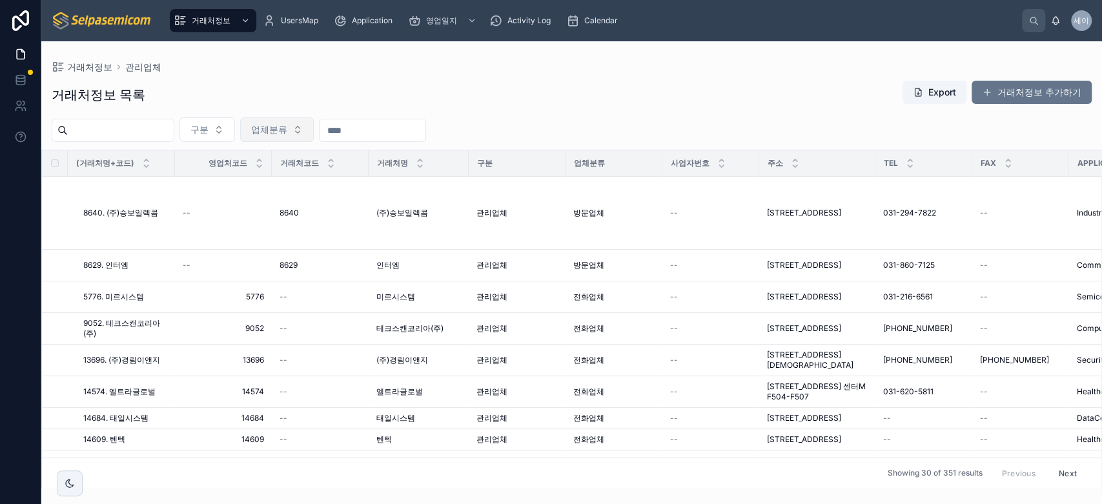
click at [287, 130] on span "업체분류" at bounding box center [269, 129] width 36 height 13
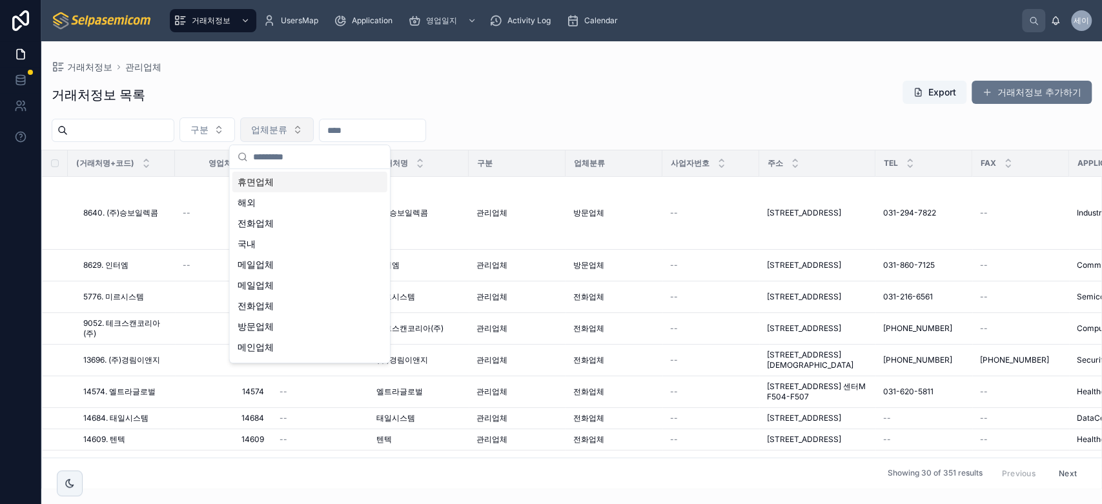
click at [287, 130] on span "업체분류" at bounding box center [269, 129] width 36 height 13
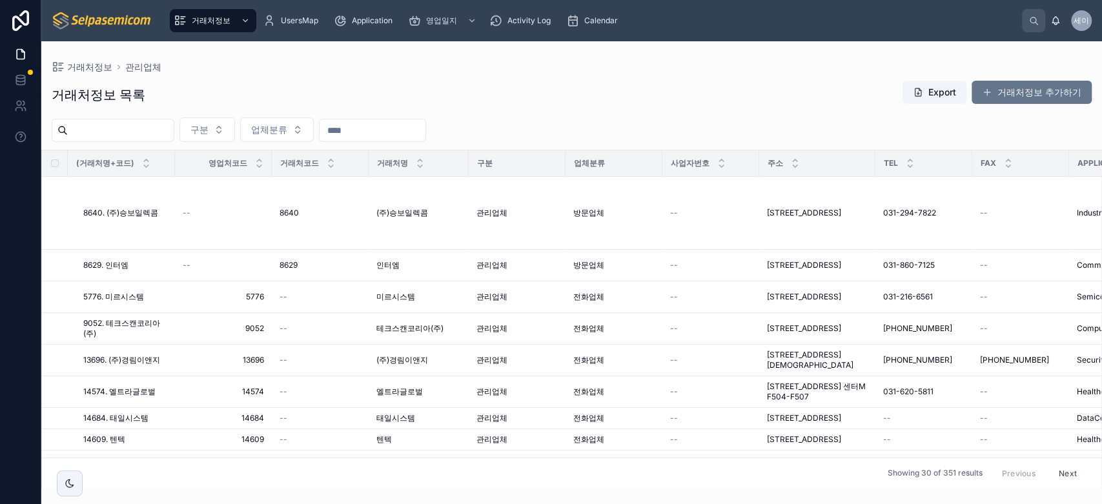
click at [393, 125] on input "text" at bounding box center [373, 130] width 106 height 18
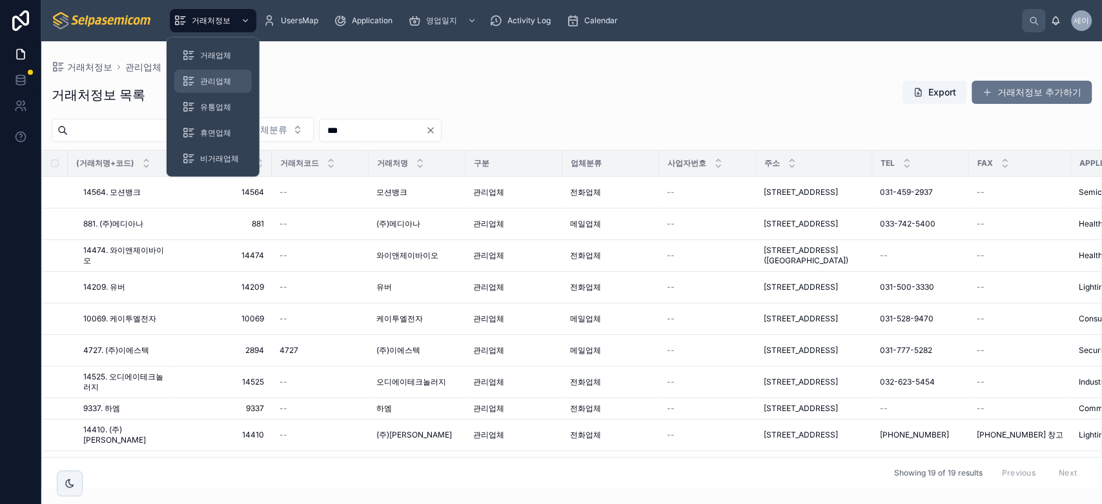
type input "***"
click at [224, 83] on span "관리업체" at bounding box center [215, 81] width 31 height 10
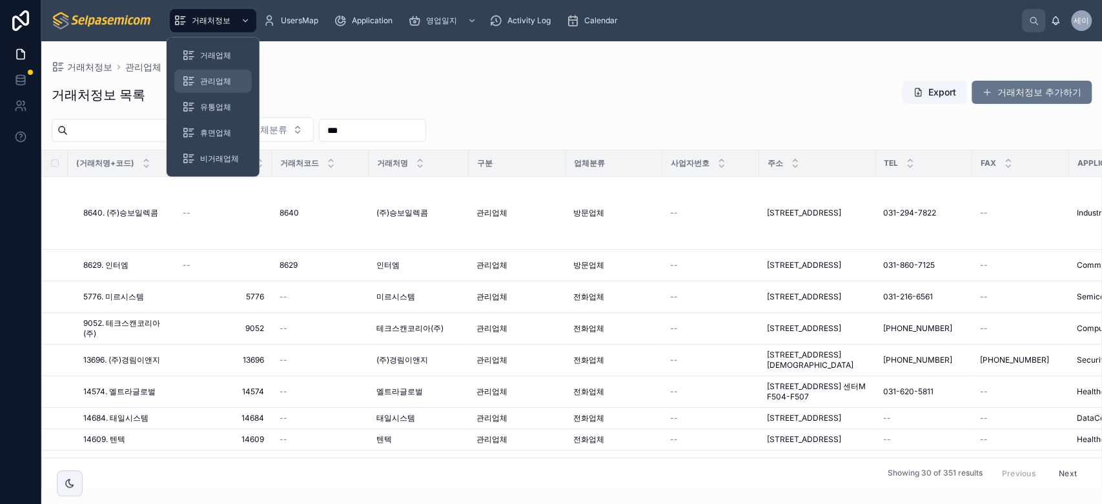
click at [221, 83] on span "관리업체" at bounding box center [215, 81] width 31 height 10
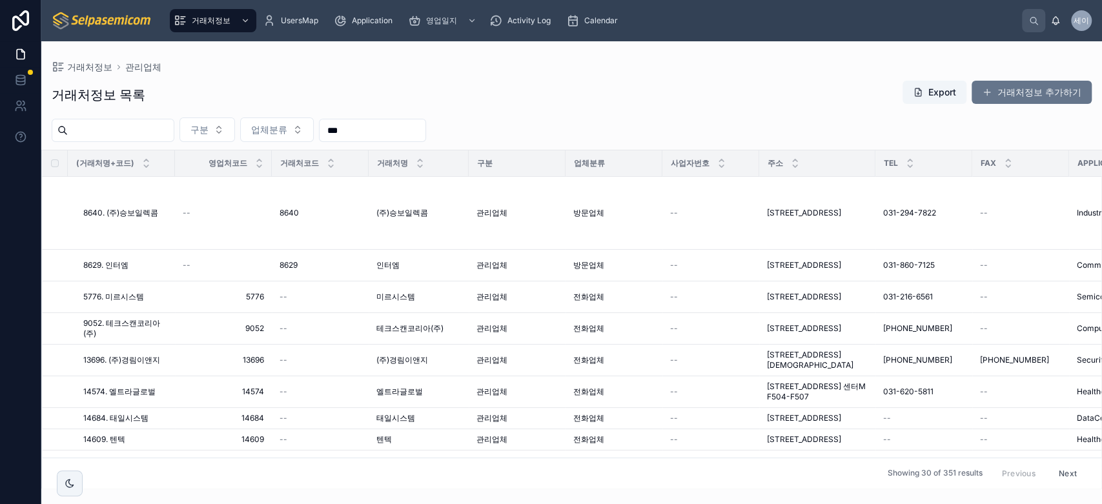
drag, startPoint x: 243, startPoint y: 131, endPoint x: 193, endPoint y: 131, distance: 49.7
click at [193, 131] on div "구분 업체분류 ***" at bounding box center [571, 130] width 1061 height 25
click at [221, 25] on span "거래처정보" at bounding box center [211, 20] width 39 height 10
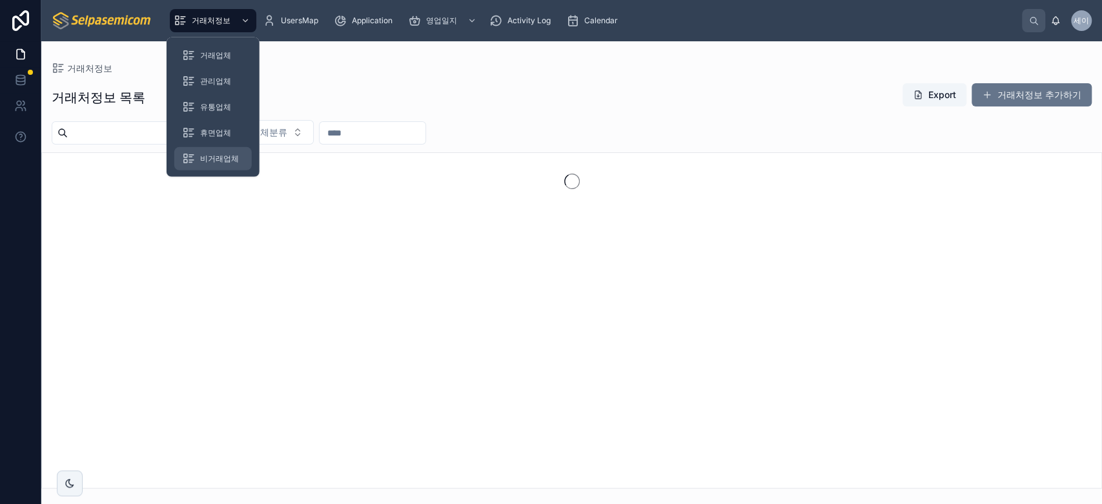
click at [220, 154] on span "비거래업체" at bounding box center [219, 159] width 39 height 10
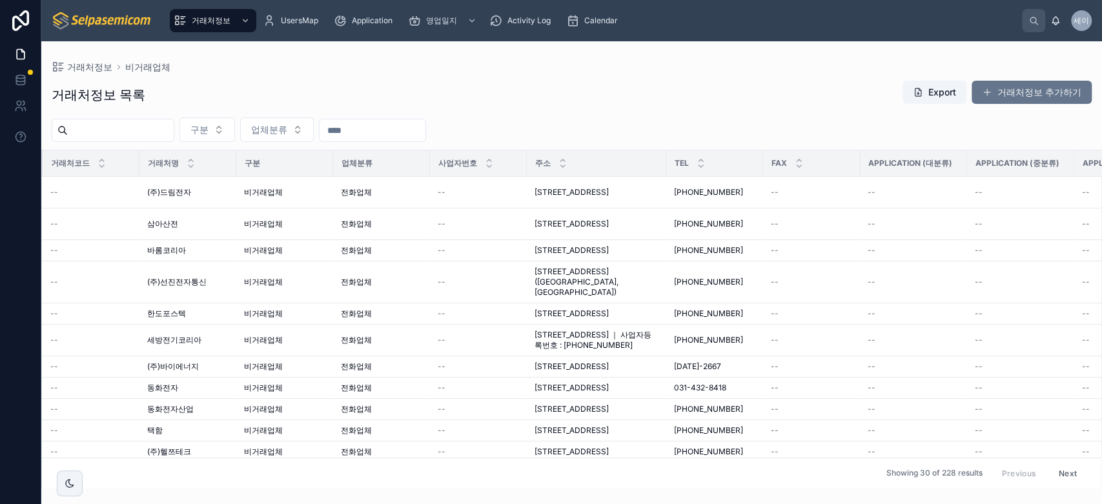
scroll to position [0, 236]
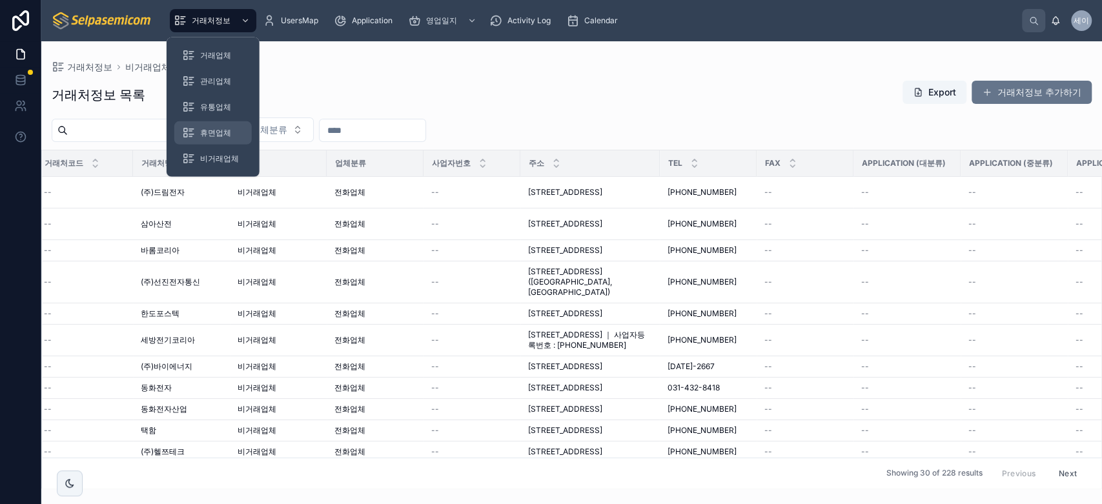
click at [218, 131] on span "휴면업체" at bounding box center [215, 133] width 31 height 10
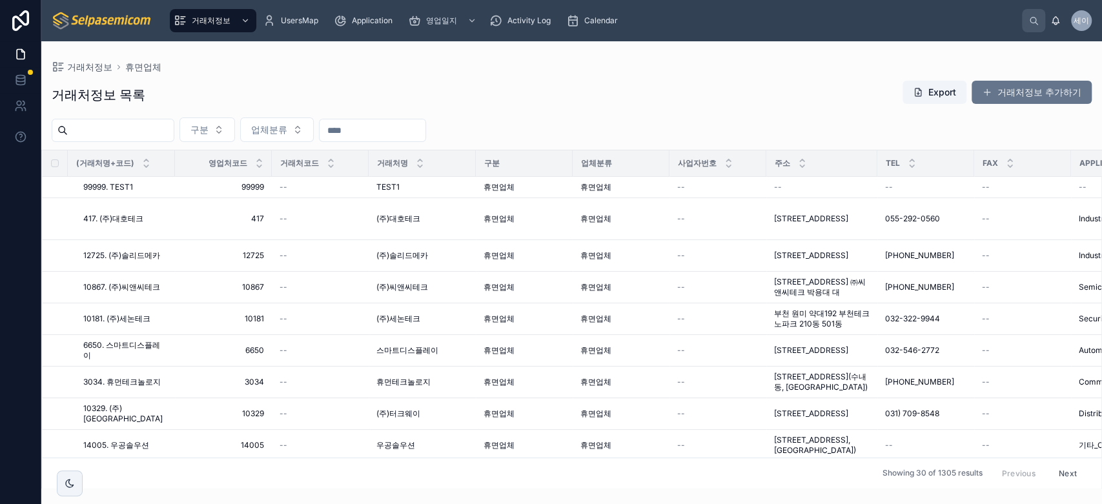
click at [396, 134] on input "text" at bounding box center [373, 130] width 106 height 18
type input "***"
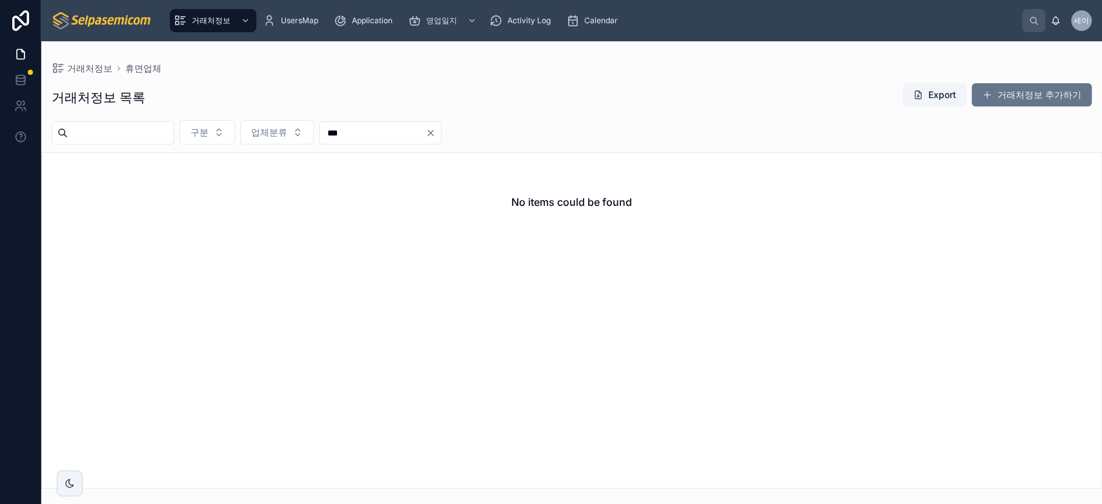
click at [441, 132] on button "Clear" at bounding box center [433, 133] width 15 height 10
click at [426, 132] on input "***" at bounding box center [373, 133] width 106 height 18
type input "*"
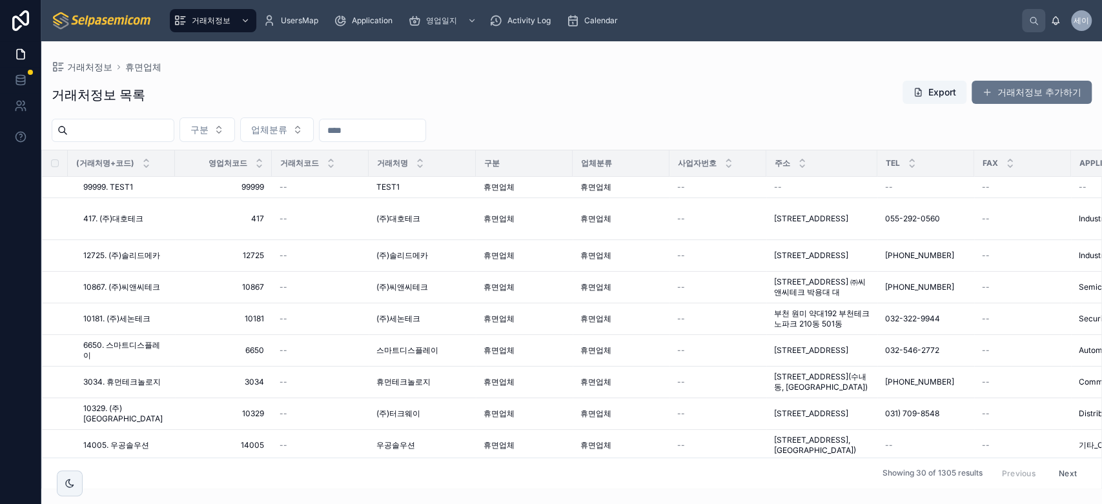
click at [582, 112] on div "거래처정보 목록 Export 거래처정보 추가하기 구분 업체분류 (거래처명+코드) 영업처코드 거래처코드 거래처명 구분 업체분류 사업자번호 주소 …" at bounding box center [571, 280] width 1061 height 416
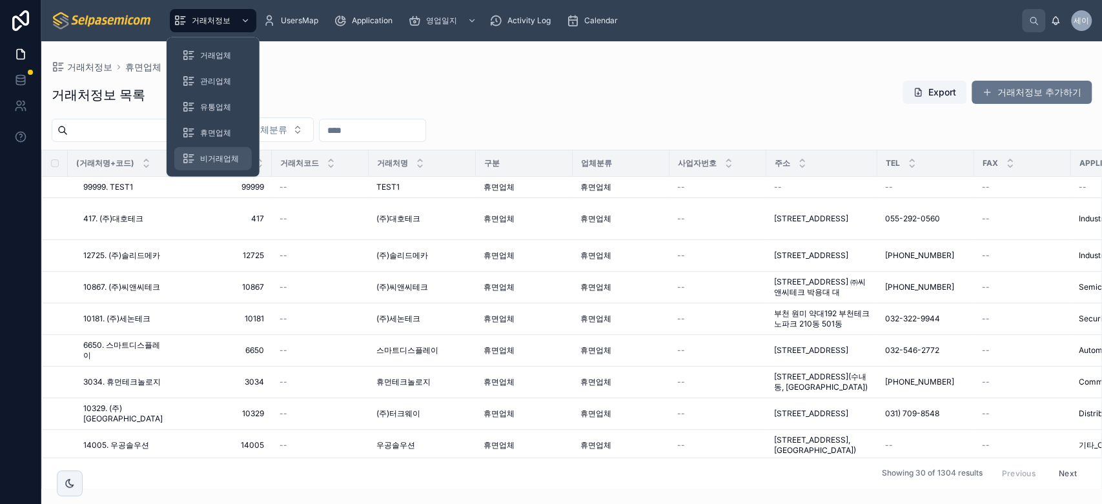
click at [217, 155] on span "비거래업체" at bounding box center [219, 159] width 39 height 10
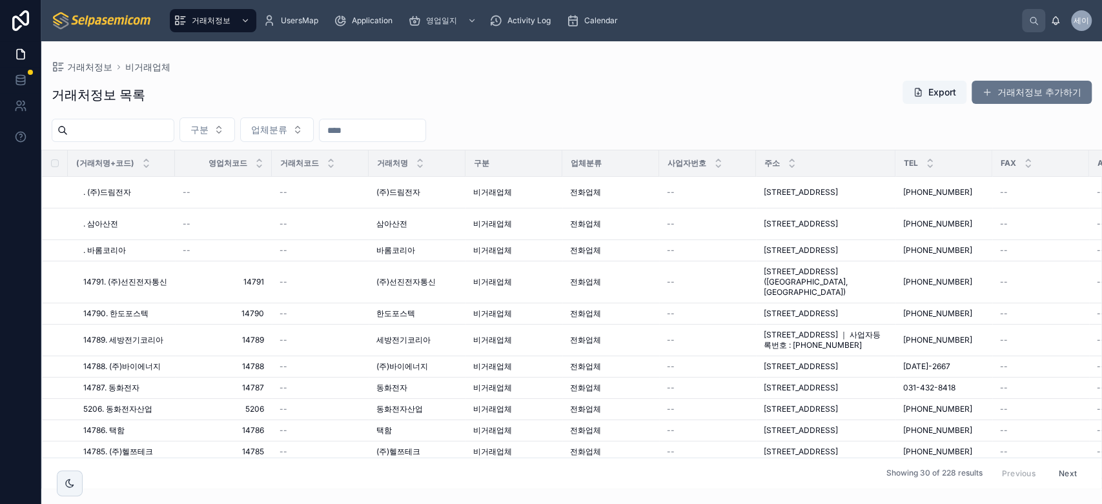
click at [420, 128] on input "text" at bounding box center [373, 130] width 106 height 18
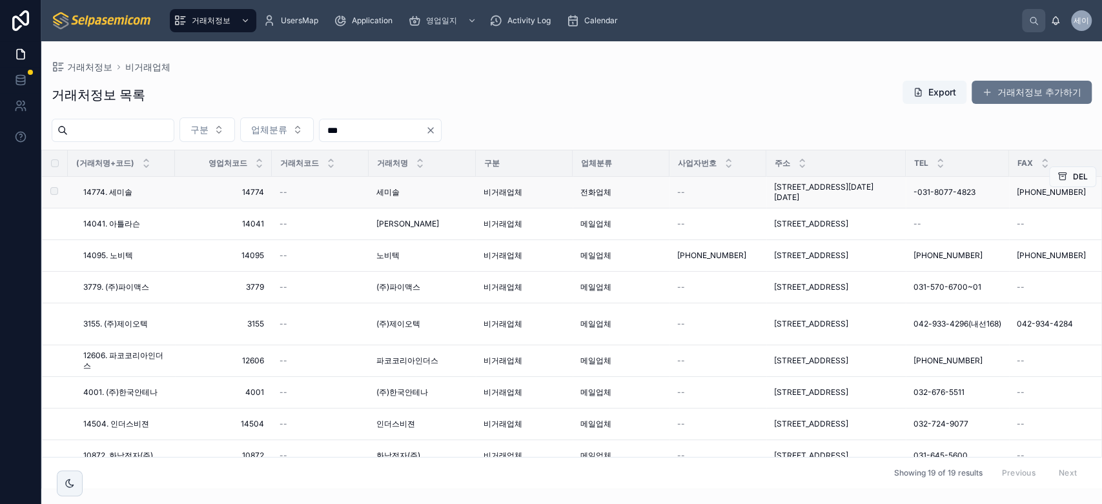
type input "***"
click at [455, 198] on div "세미솔 세미솔" at bounding box center [422, 192] width 92 height 10
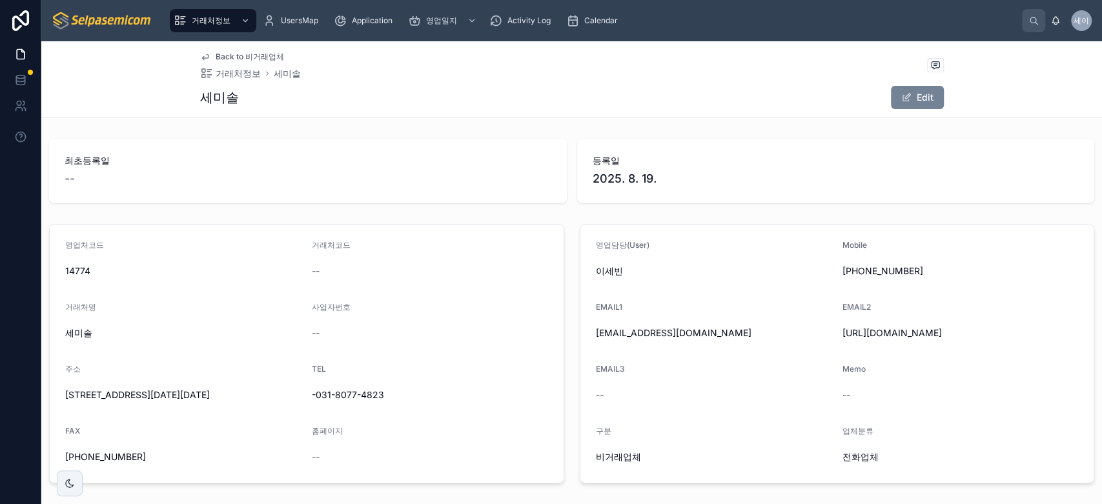
click at [914, 94] on button "Edit" at bounding box center [917, 97] width 53 height 23
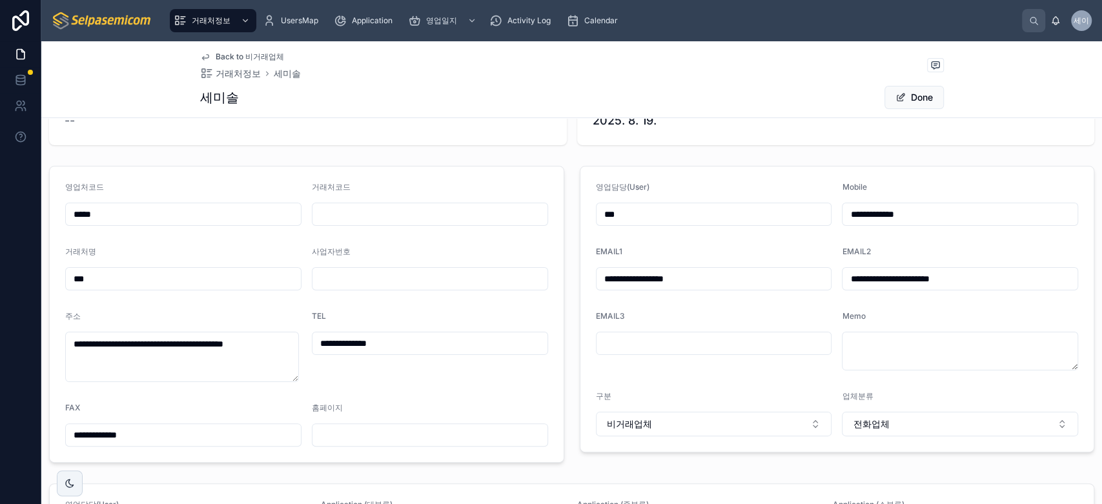
scroll to position [143, 0]
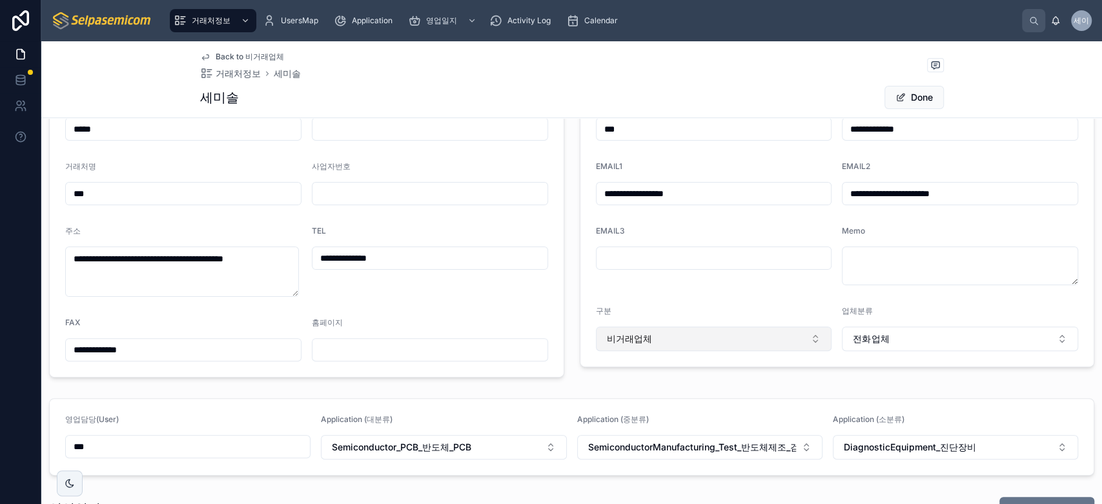
click at [675, 341] on button "비거래업체" at bounding box center [714, 339] width 236 height 25
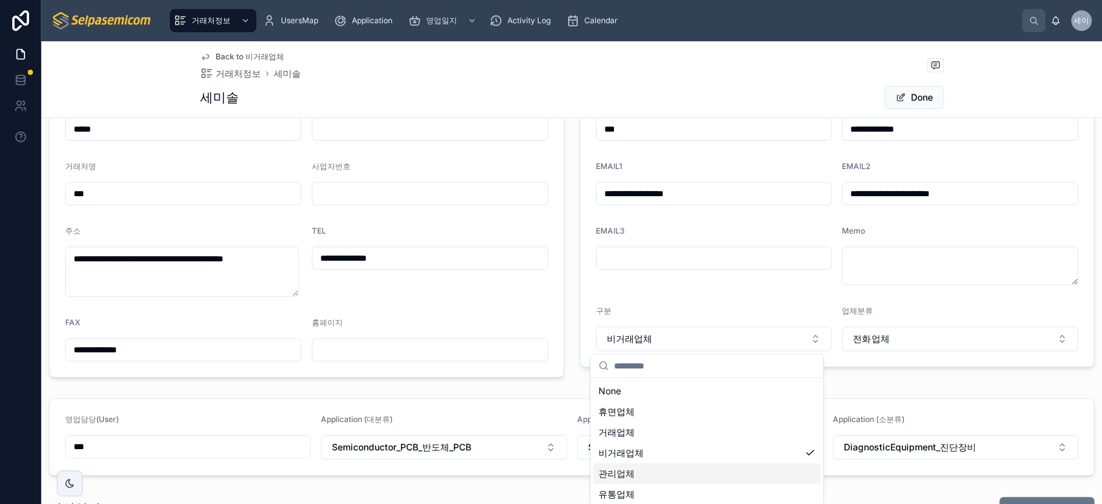
click at [628, 472] on span "관리업체" at bounding box center [617, 473] width 36 height 13
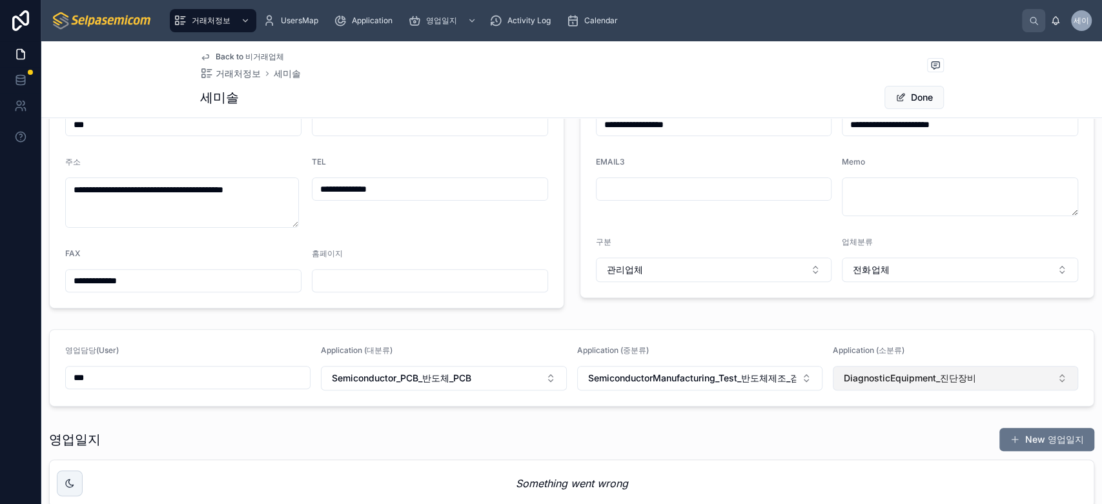
scroll to position [215, 0]
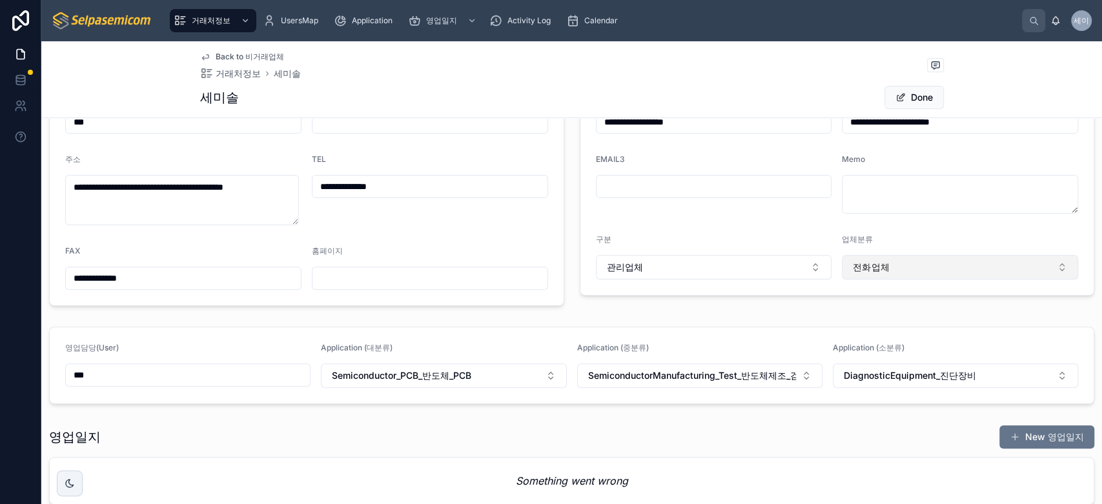
click at [888, 262] on button "전화업체" at bounding box center [960, 267] width 236 height 25
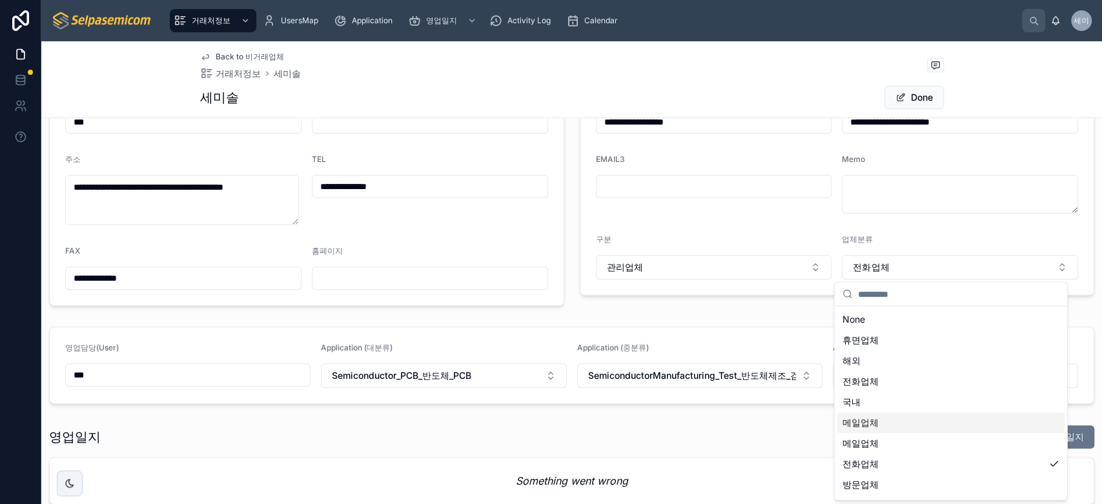
click at [881, 422] on div "메일업체" at bounding box center [950, 422] width 227 height 21
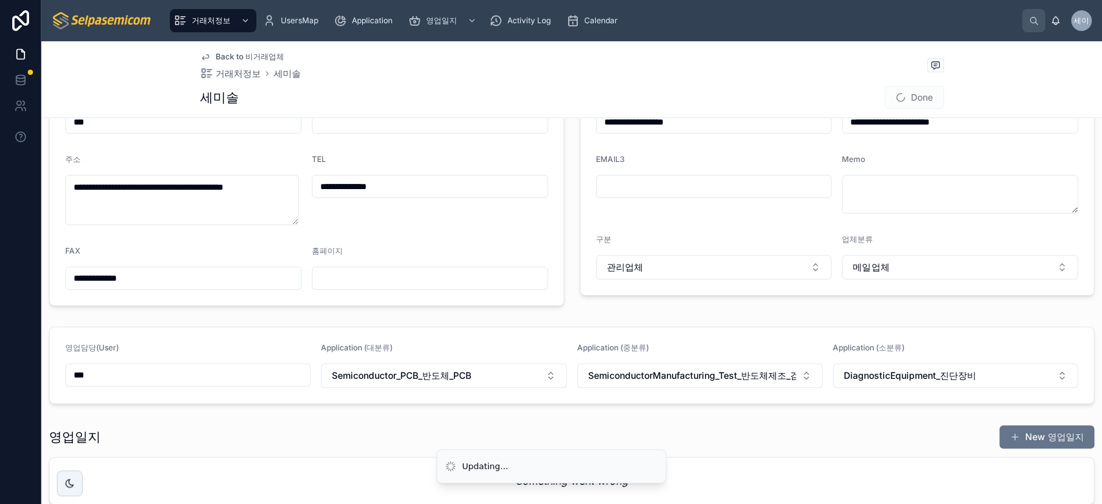
scroll to position [0, 0]
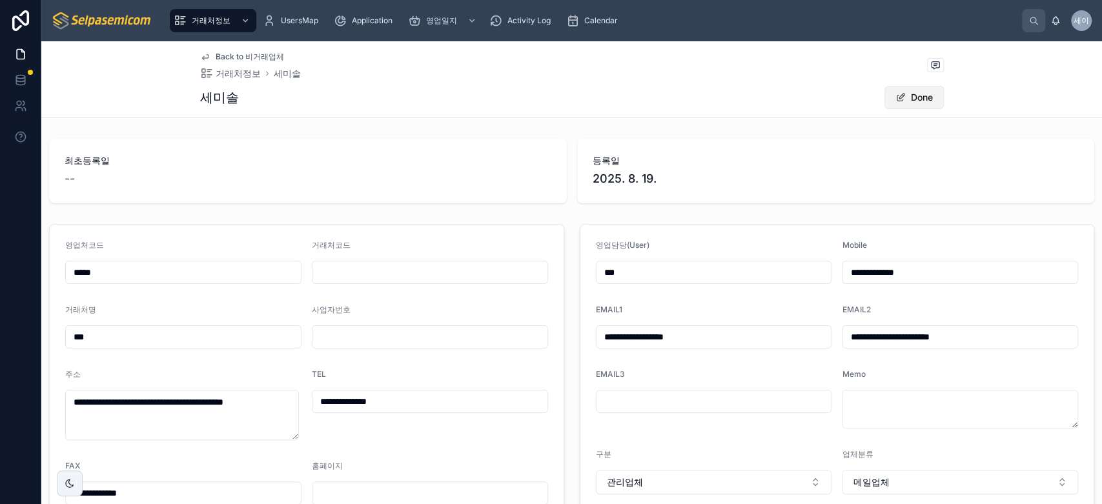
click at [896, 96] on span at bounding box center [901, 97] width 10 height 10
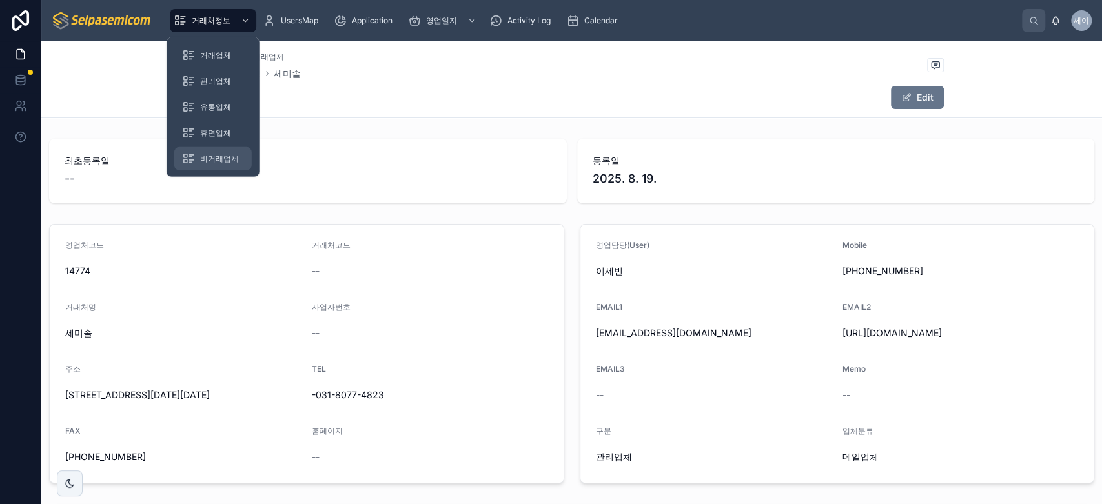
click at [225, 158] on span "비거래업체" at bounding box center [219, 159] width 39 height 10
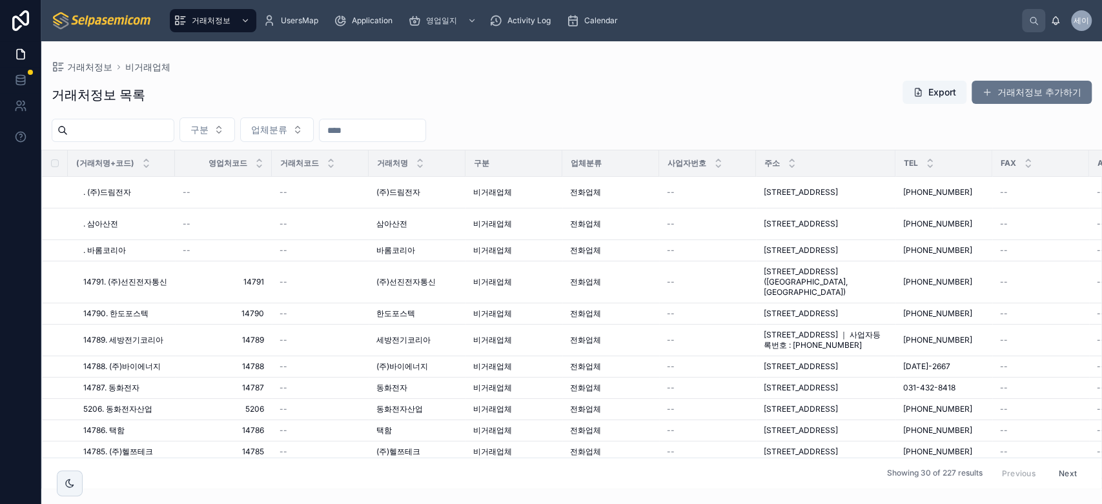
click at [418, 128] on input "text" at bounding box center [373, 130] width 106 height 18
type input "***"
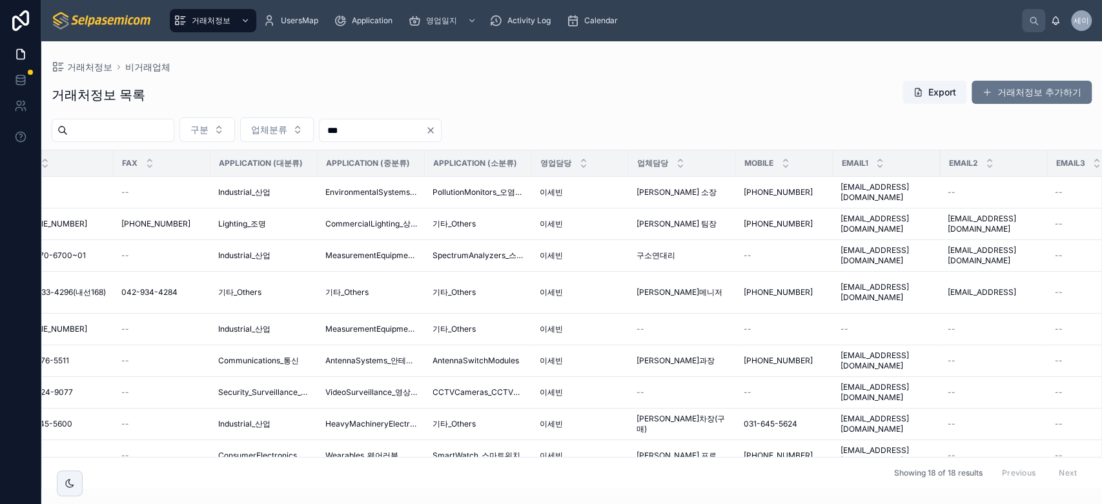
scroll to position [0, 893]
click at [433, 130] on icon "Clear" at bounding box center [430, 130] width 5 height 5
click at [426, 130] on input "***" at bounding box center [373, 130] width 106 height 18
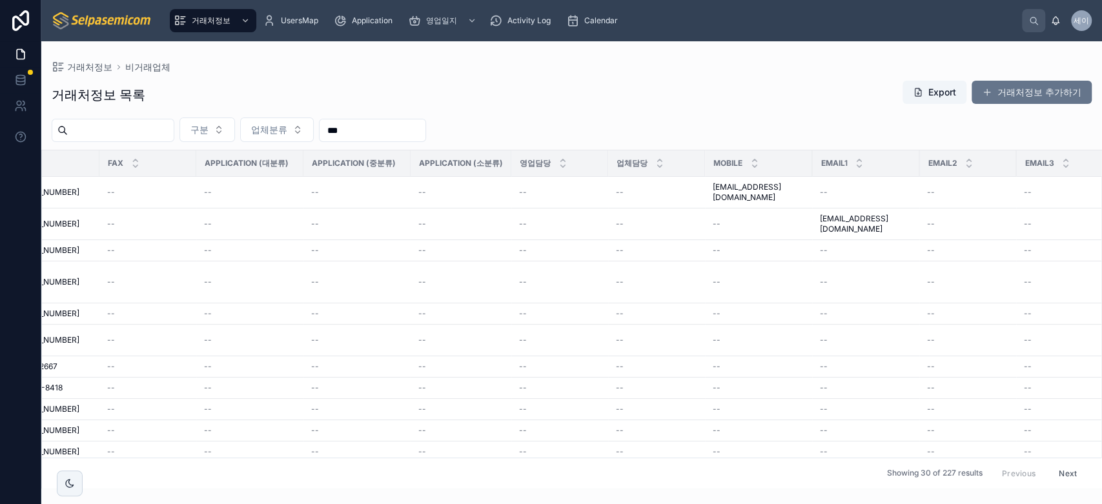
click at [638, 135] on div "구분 업체분류 ***" at bounding box center [571, 130] width 1061 height 25
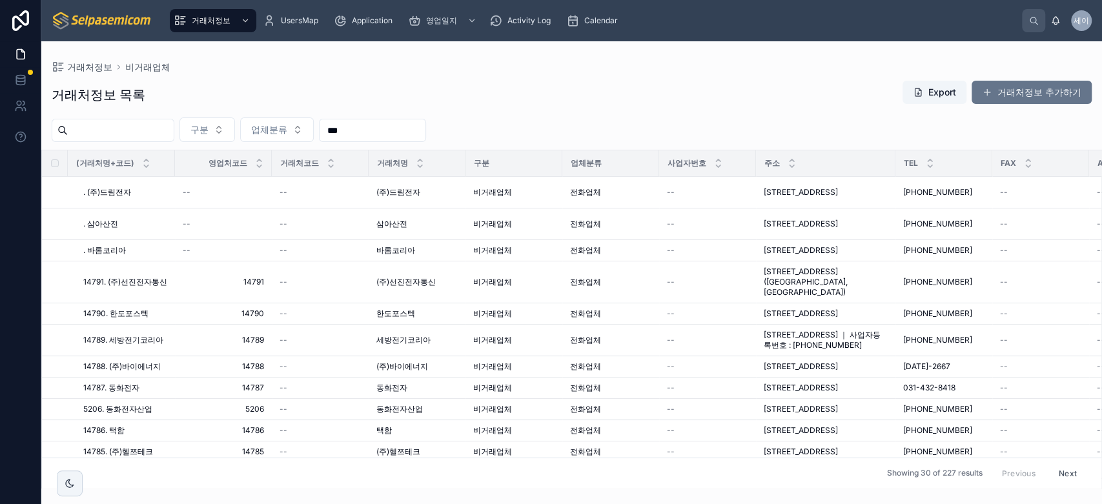
click at [163, 127] on input "text" at bounding box center [121, 130] width 106 height 18
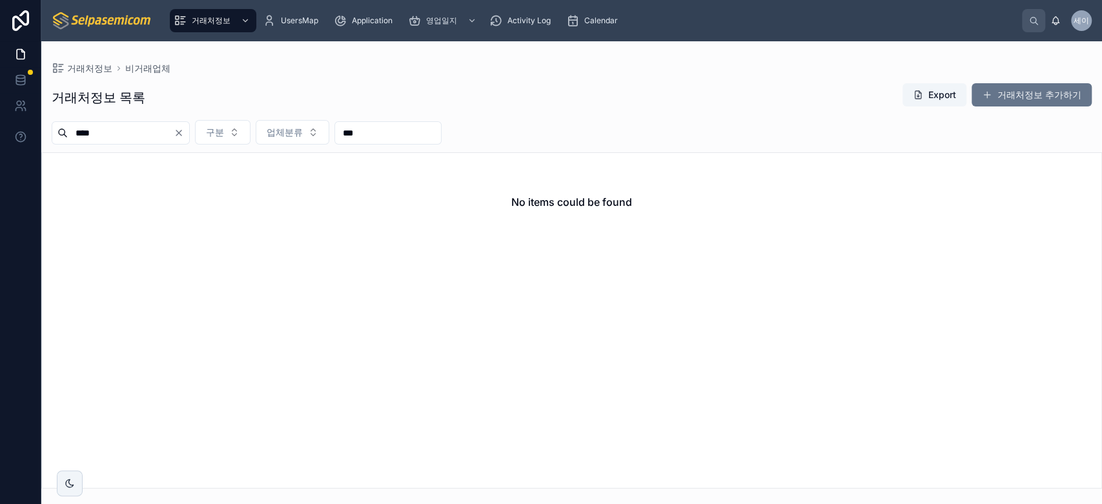
click at [97, 132] on input "****" at bounding box center [121, 133] width 106 height 18
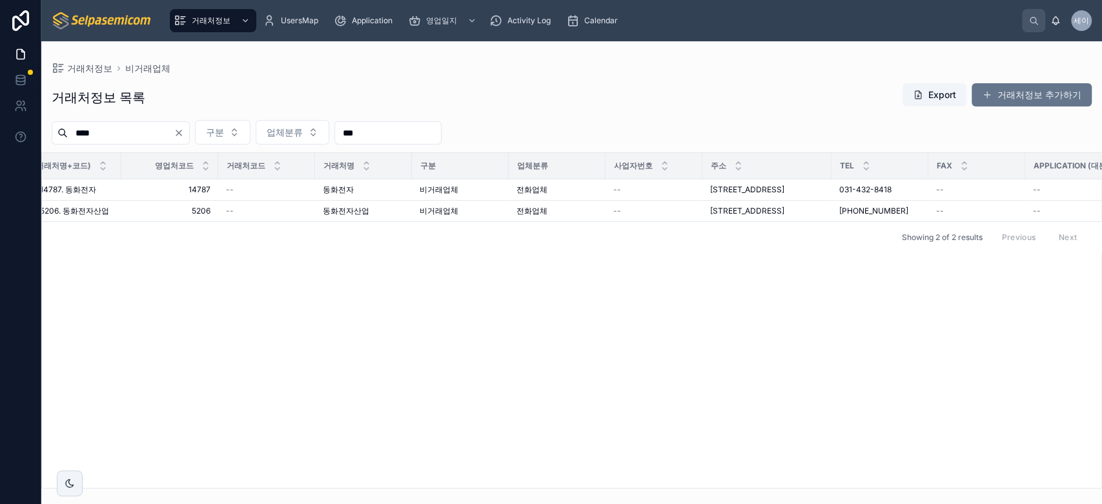
scroll to position [0, 32]
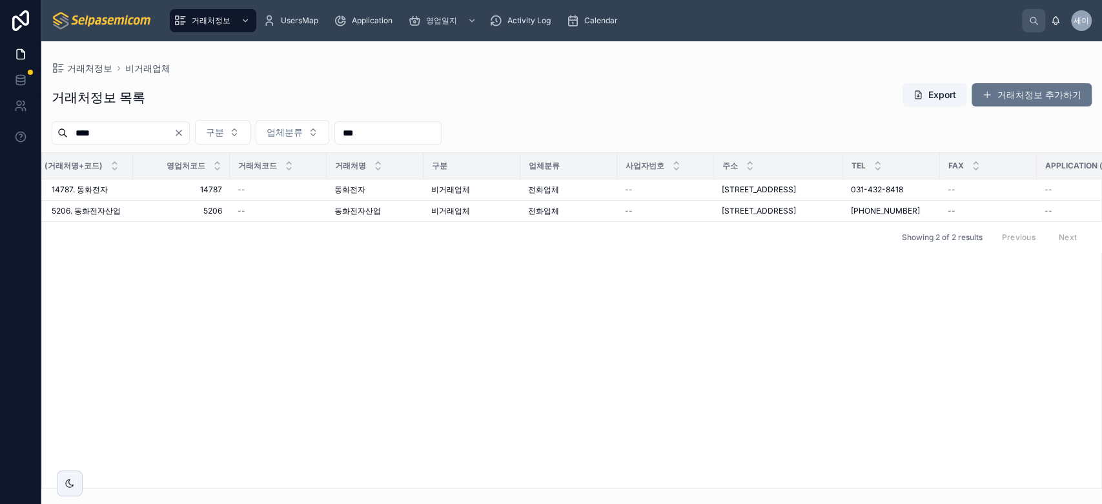
type input "****"
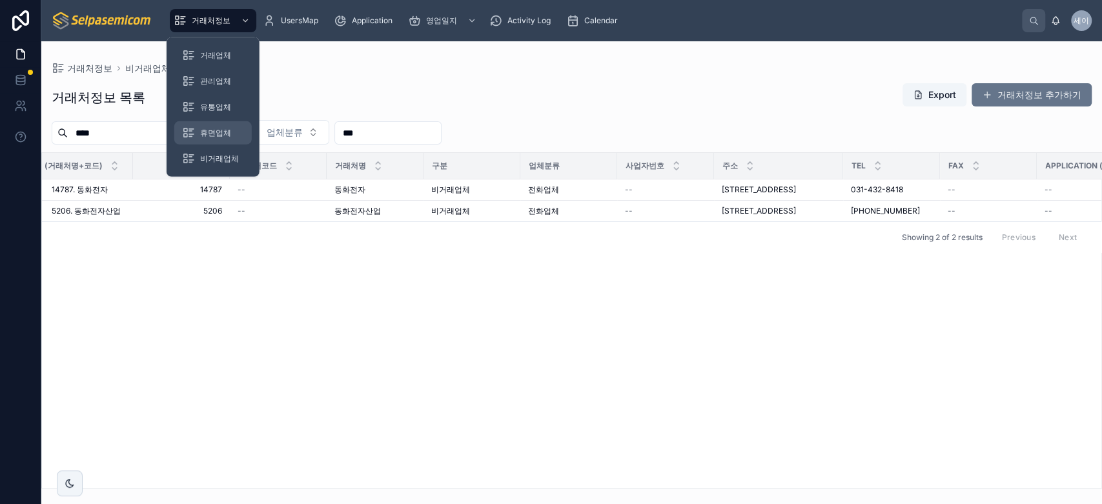
click at [212, 133] on span "휴면업체" at bounding box center [215, 133] width 31 height 10
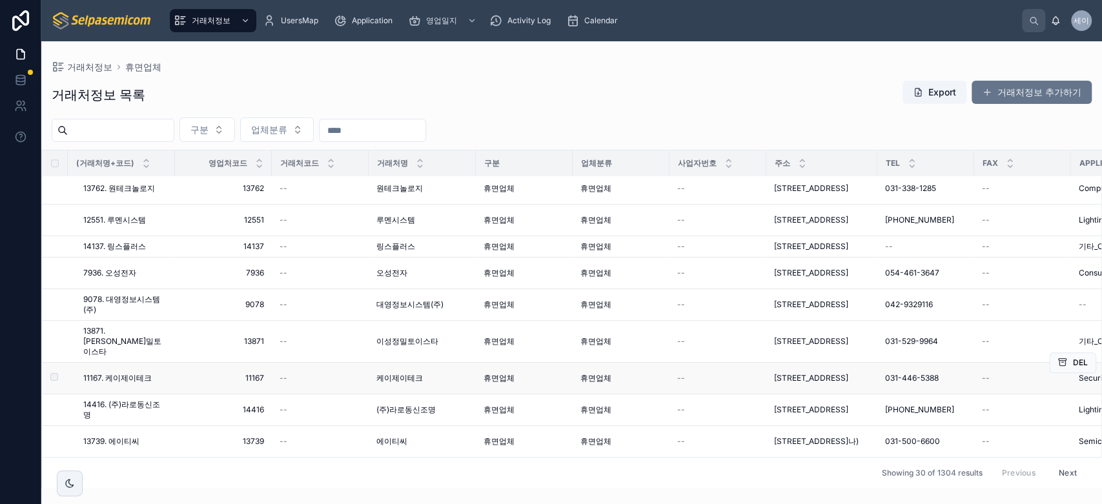
scroll to position [790, 0]
click at [602, 25] on span "Calendar" at bounding box center [601, 20] width 34 height 10
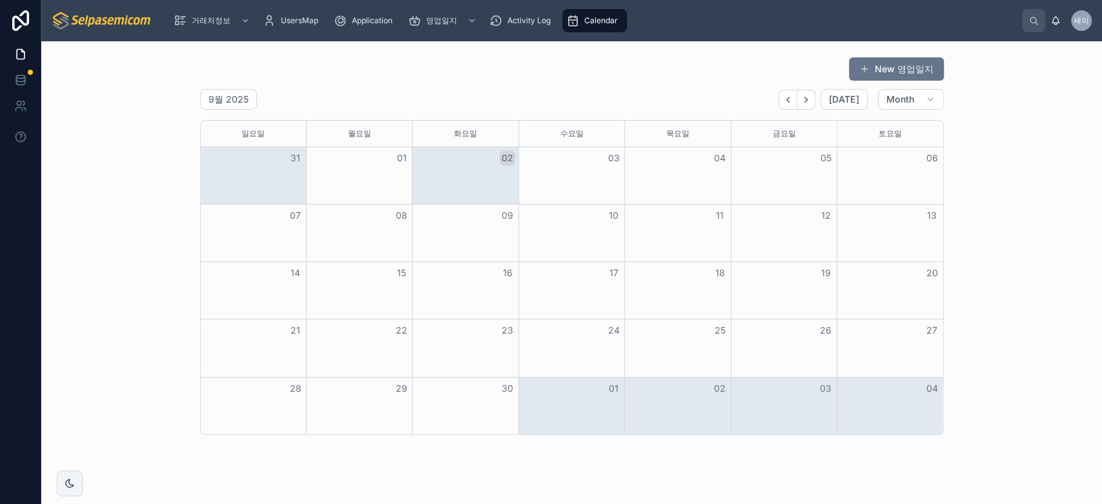
click at [470, 169] on div "02" at bounding box center [466, 158] width 106 height 22
click at [612, 161] on button "03" at bounding box center [613, 157] width 15 height 15
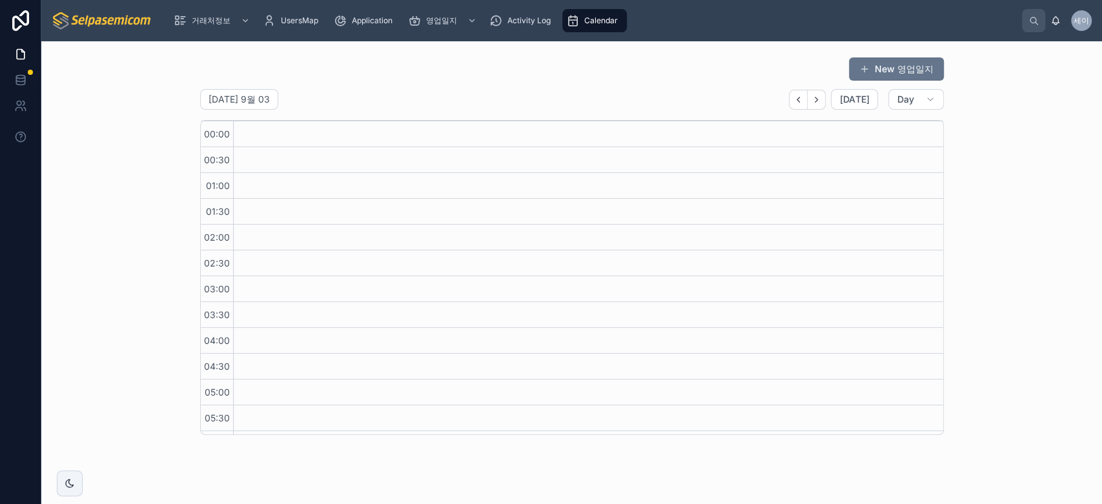
drag, startPoint x: 570, startPoint y: 185, endPoint x: 424, endPoint y: 178, distance: 146.1
